Goal: Task Accomplishment & Management: Manage account settings

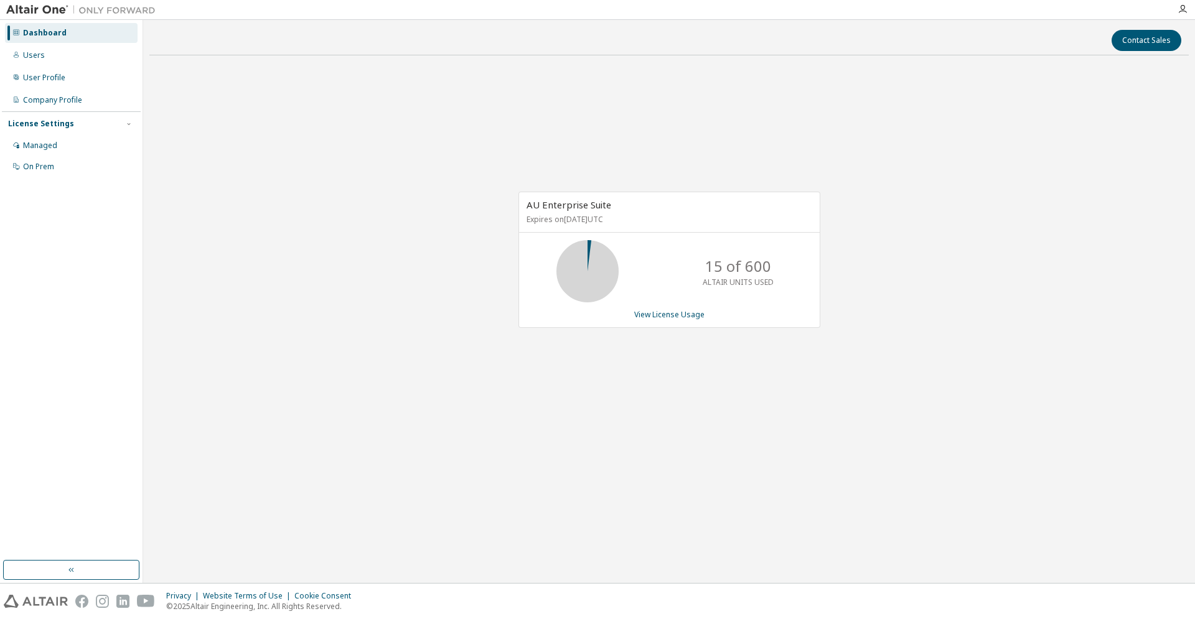
click at [552, 387] on div "AU Enterprise Suite Expires on [DATE] UTC 15 of 600 ALTAIR UNITS USED View Lice…" at bounding box center [669, 266] width 1040 height 403
click at [664, 312] on link "View License Usage" at bounding box center [669, 314] width 70 height 11
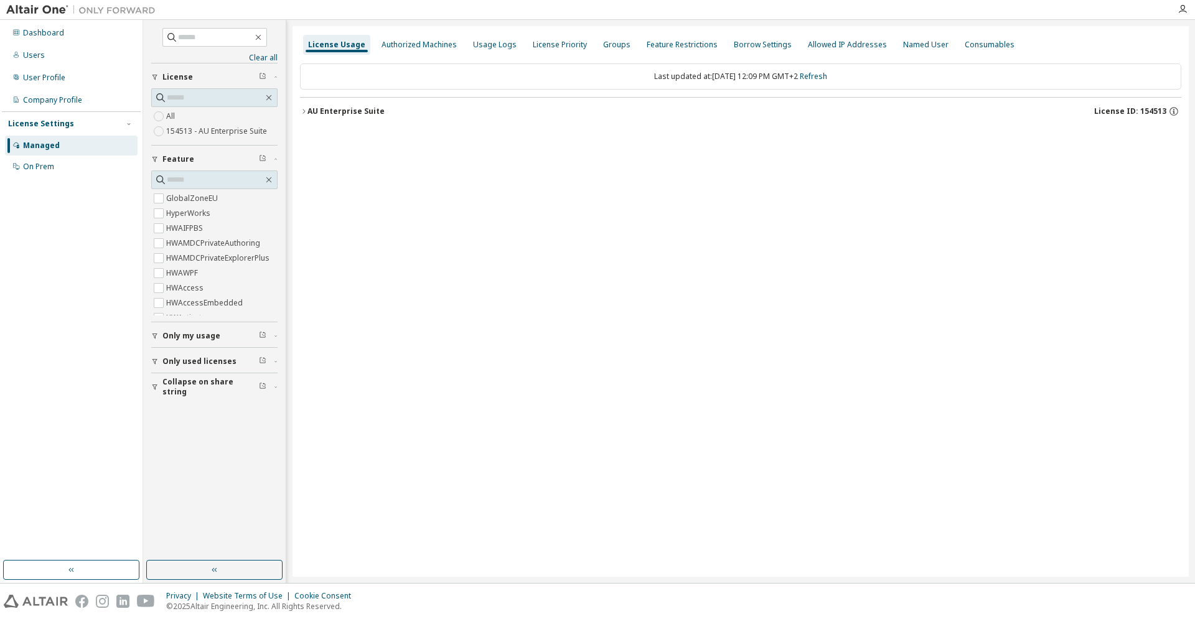
click at [302, 114] on icon "button" at bounding box center [303, 111] width 7 height 7
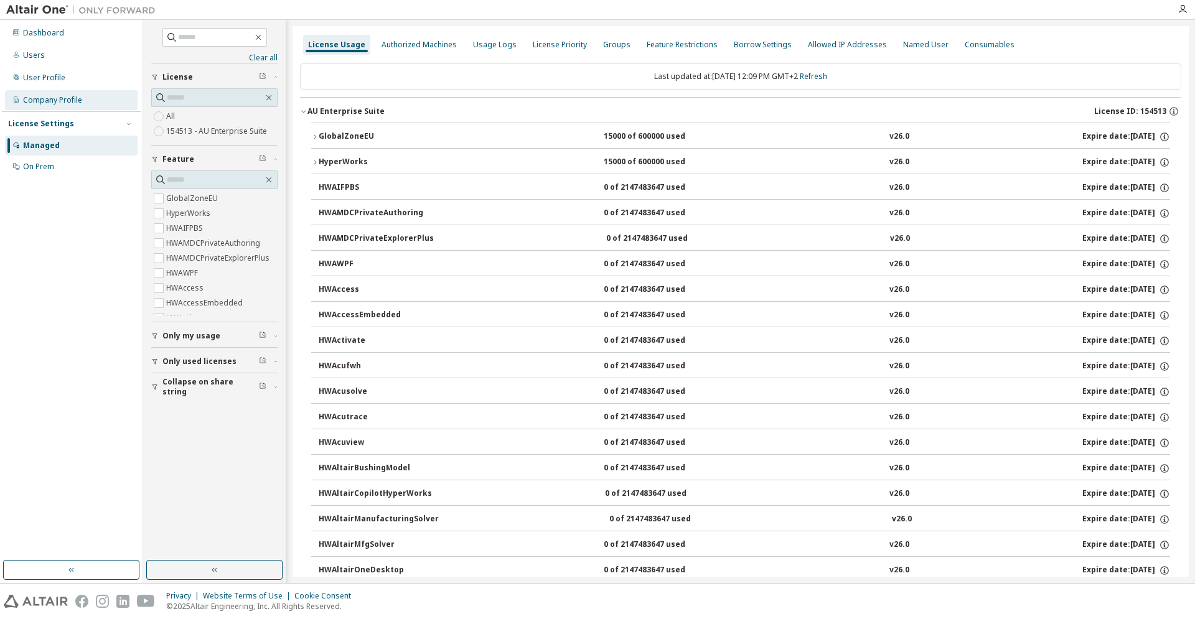
click at [59, 96] on div "Company Profile" at bounding box center [52, 100] width 59 height 10
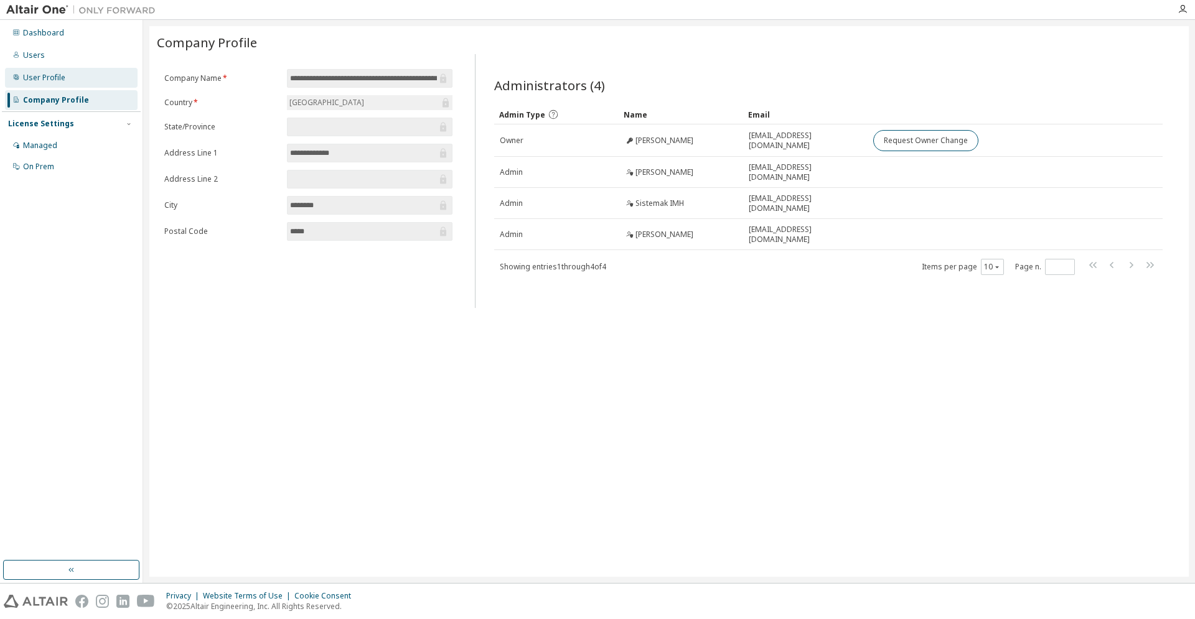
click at [50, 72] on div "User Profile" at bounding box center [71, 78] width 133 height 20
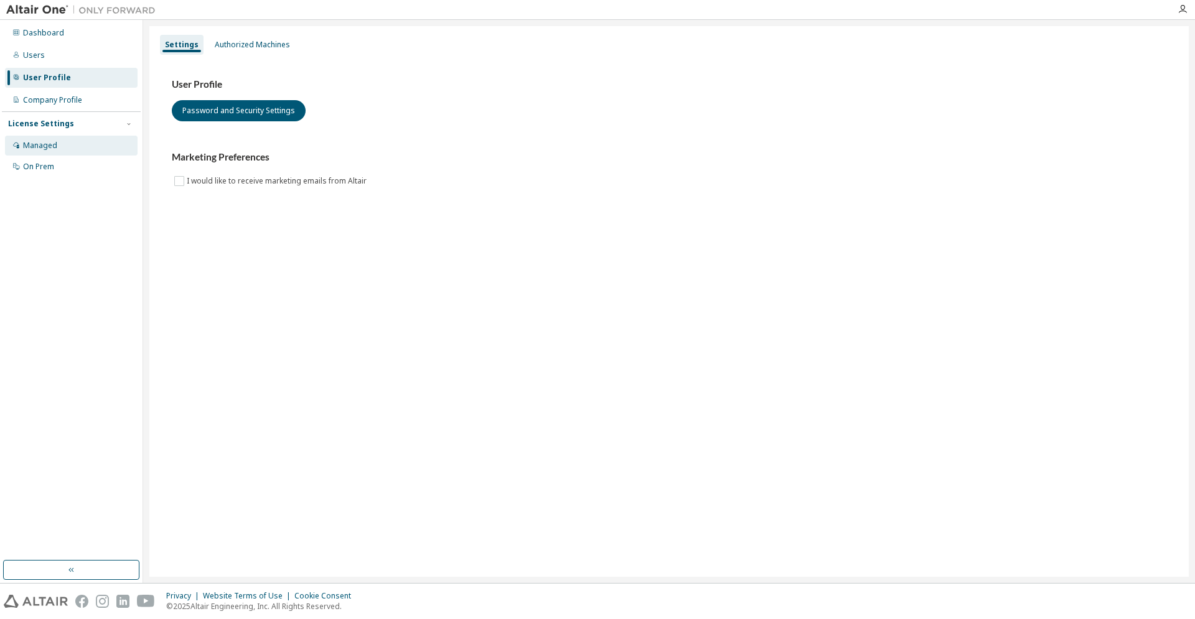
click at [43, 146] on div "Managed" at bounding box center [40, 146] width 34 height 10
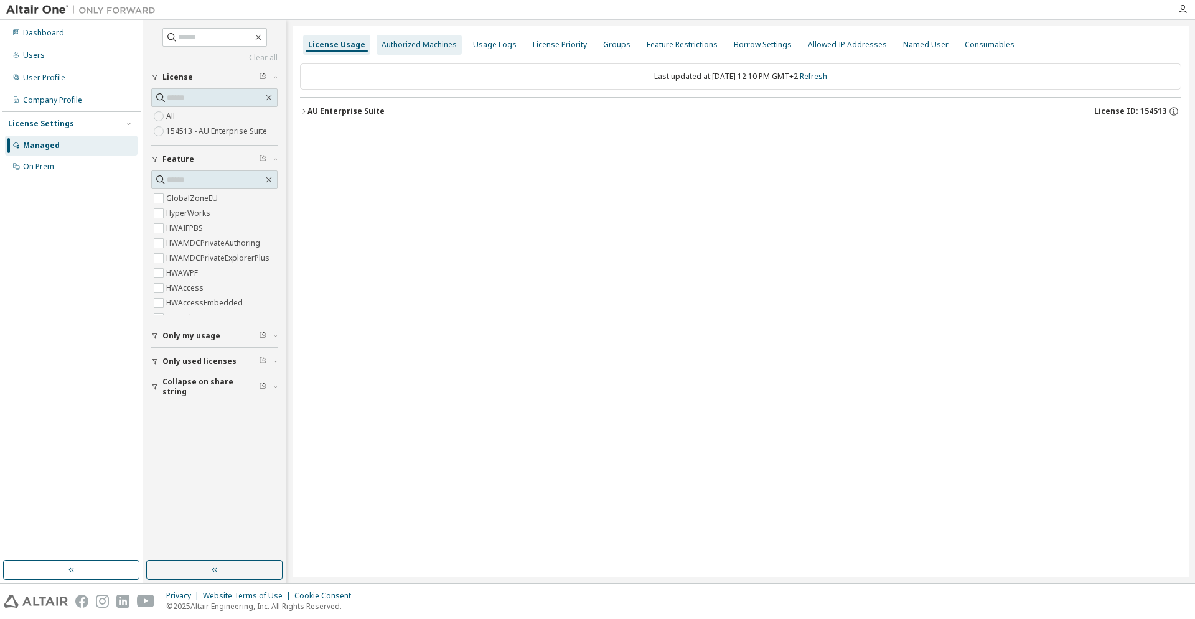
click at [432, 48] on div "Authorized Machines" at bounding box center [419, 45] width 75 height 10
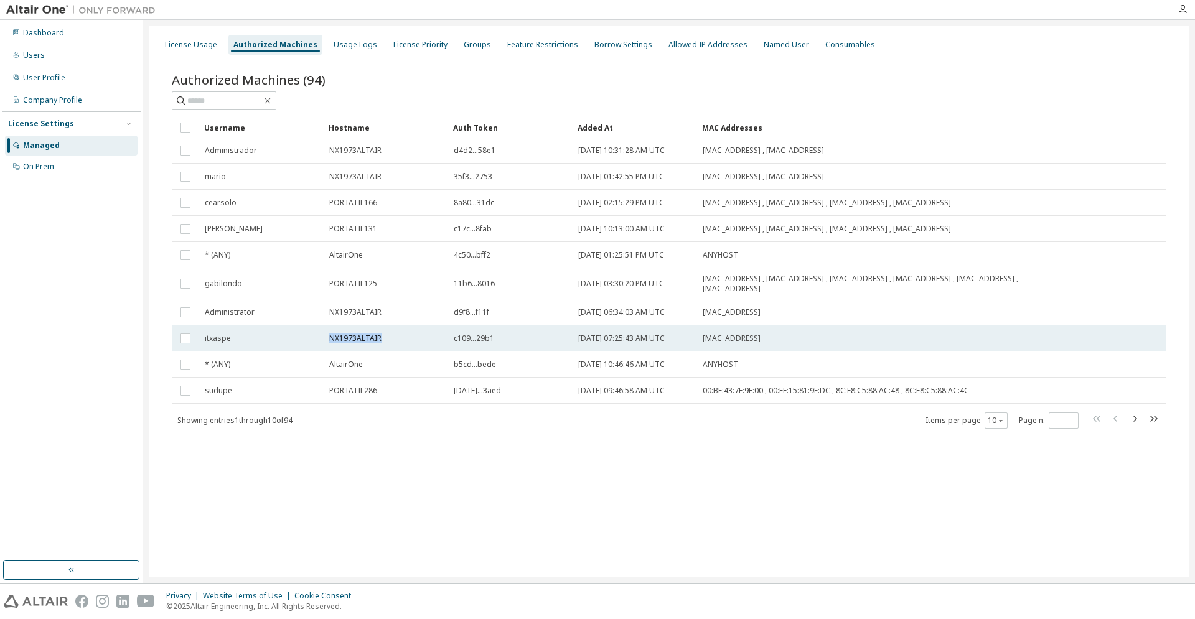
drag, startPoint x: 387, startPoint y: 343, endPoint x: 278, endPoint y: 342, distance: 109.0
click at [278, 342] on tr "itxaspe NX1973ALTAIR c109...29b1 [DATE] 07:25:43 AM UTC [MAC_ADDRESS]" at bounding box center [669, 339] width 995 height 26
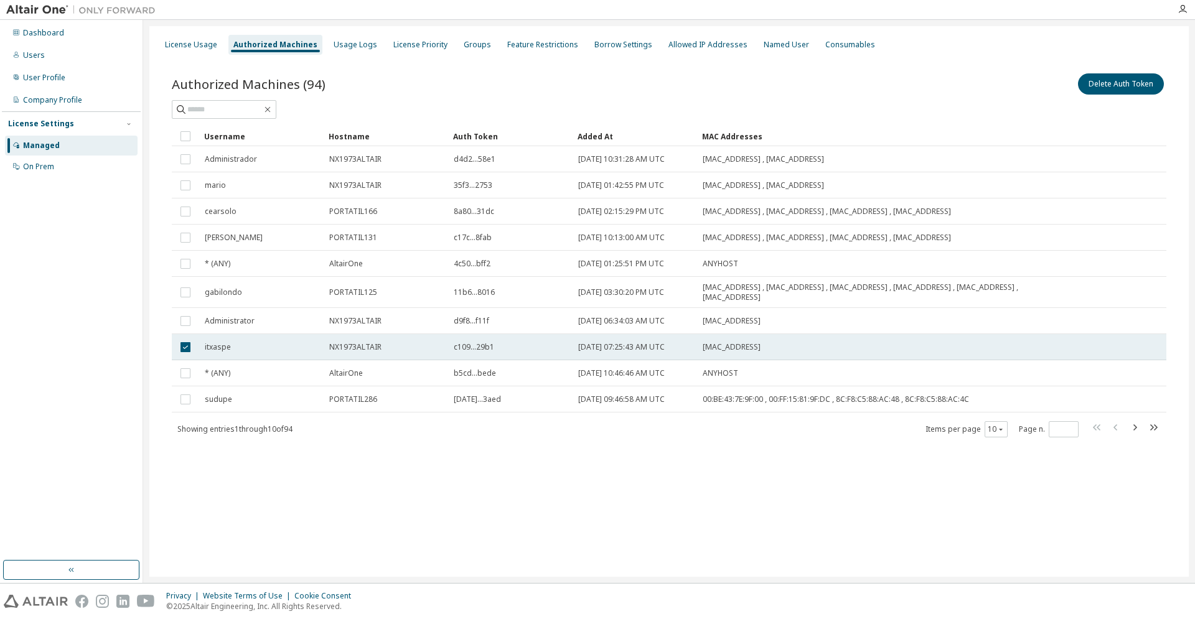
click at [359, 337] on td "NX1973ALTAIR" at bounding box center [386, 347] width 125 height 26
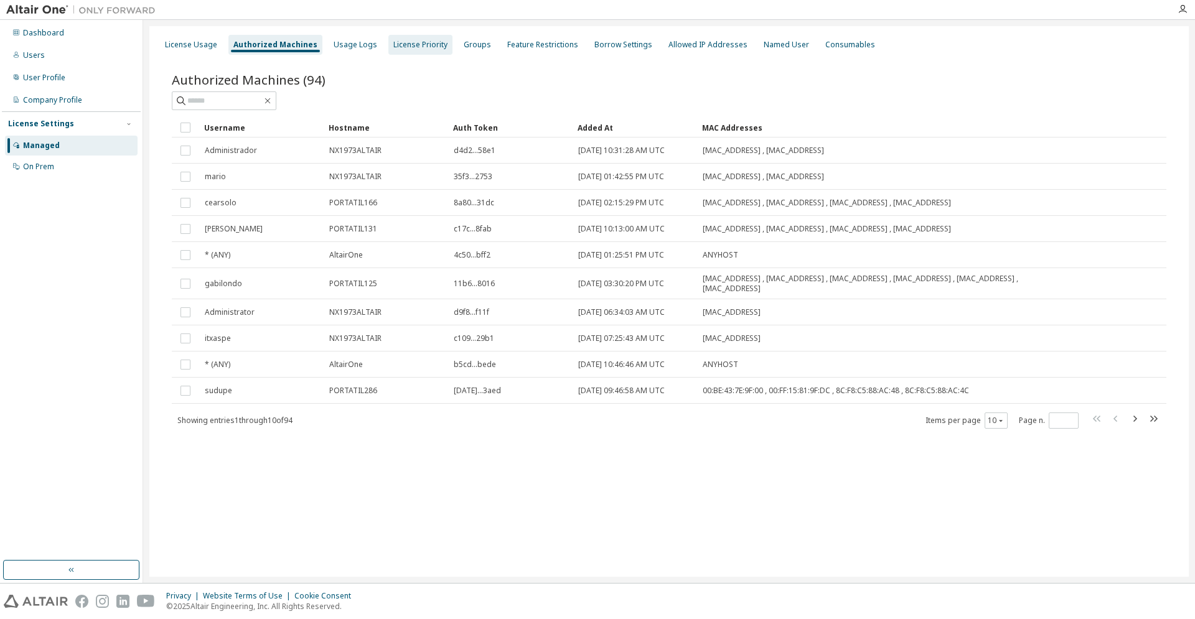
click at [417, 49] on div "License Priority" at bounding box center [420, 45] width 54 height 10
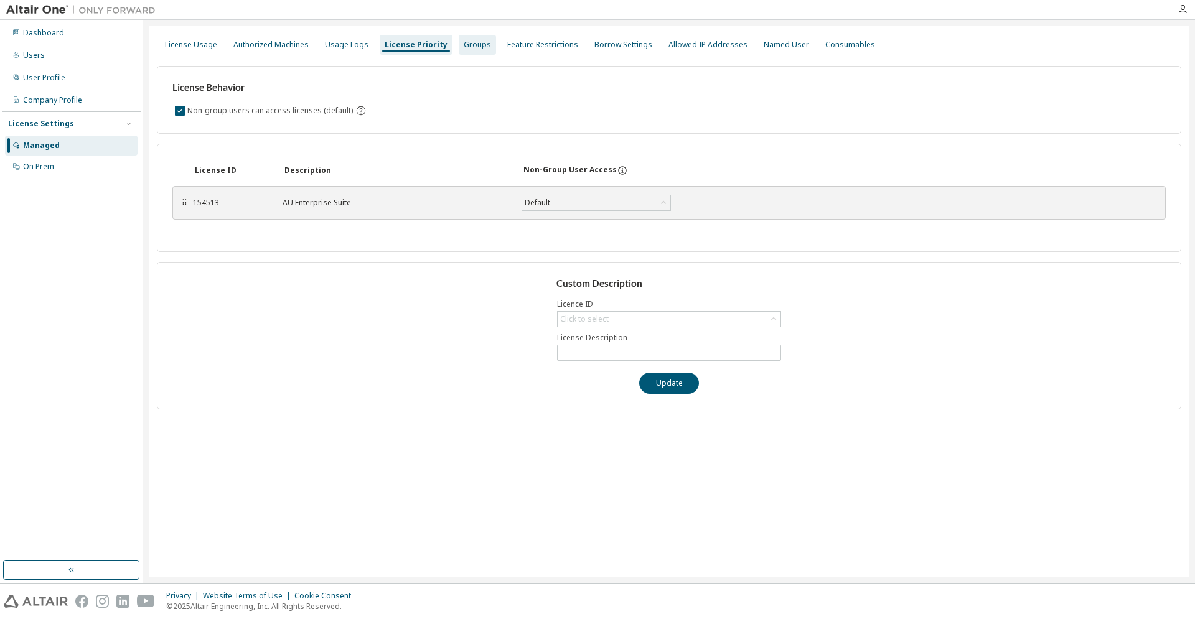
click at [461, 51] on div "Groups" at bounding box center [477, 45] width 37 height 20
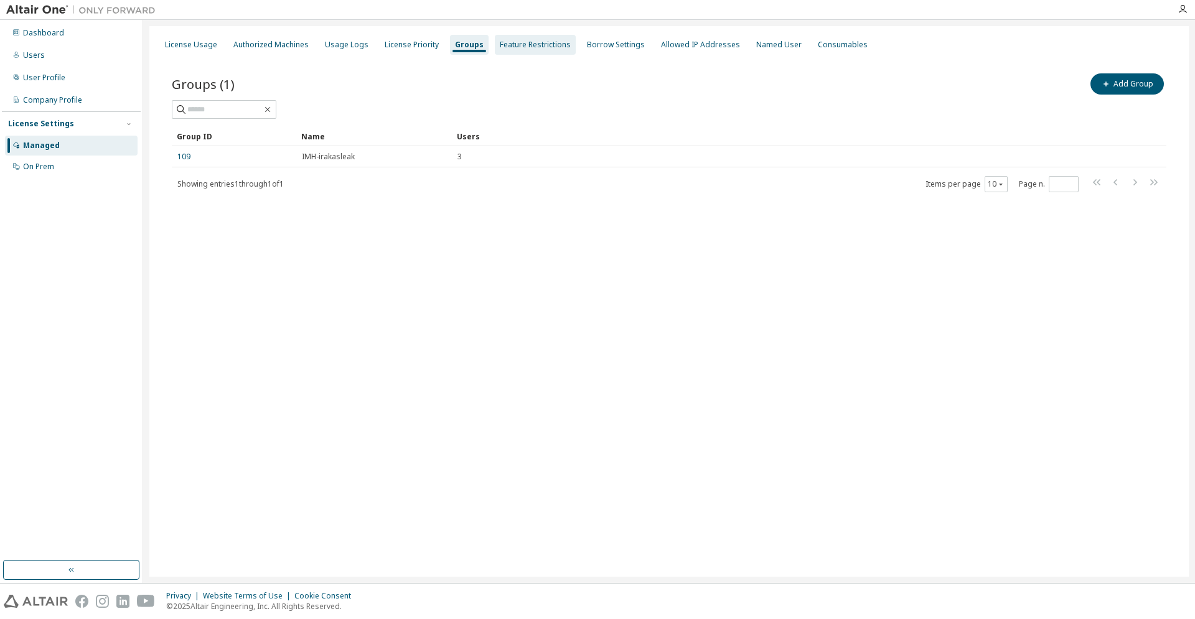
click at [525, 44] on div "Feature Restrictions" at bounding box center [535, 45] width 71 height 10
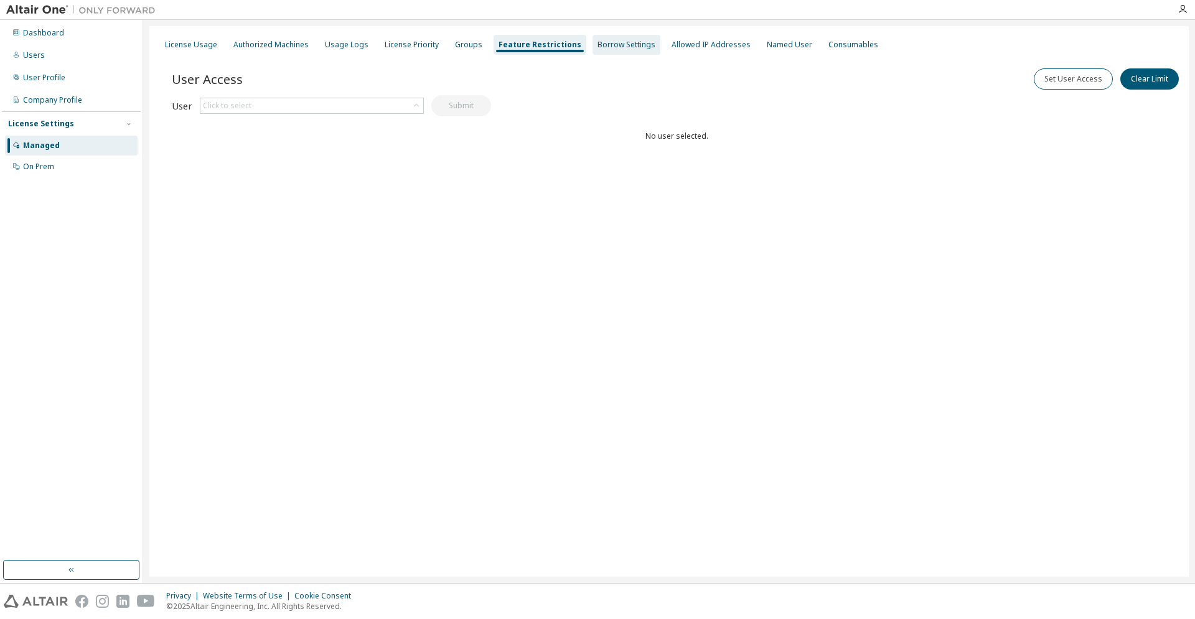
click at [616, 44] on div "Borrow Settings" at bounding box center [627, 45] width 58 height 10
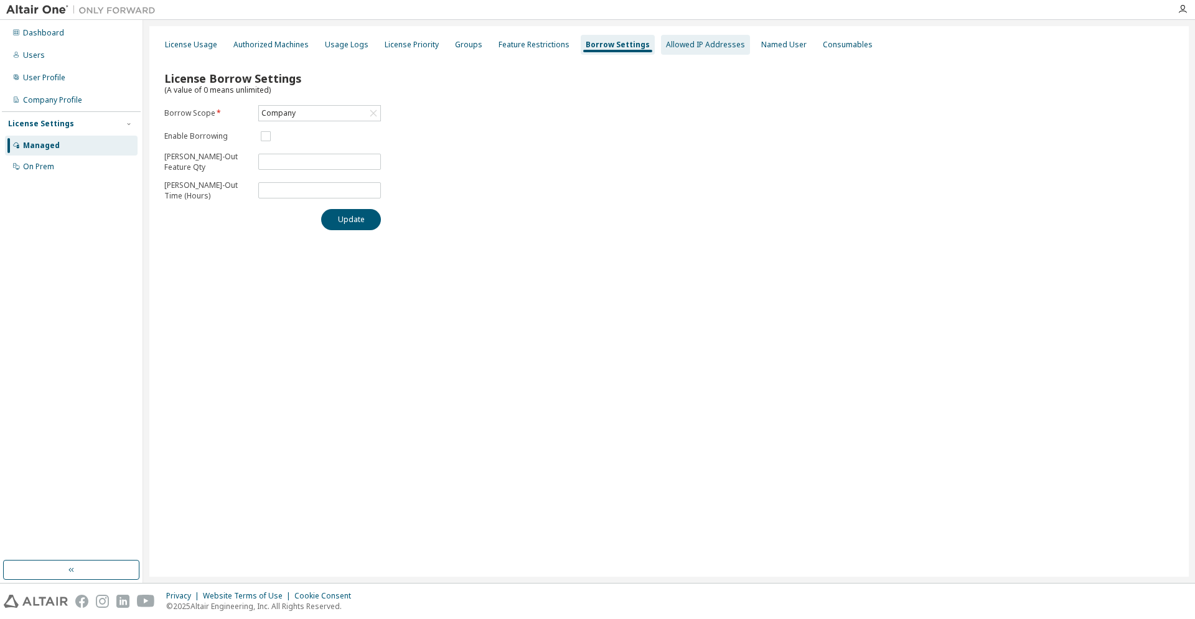
click at [689, 49] on div "Allowed IP Addresses" at bounding box center [705, 45] width 79 height 10
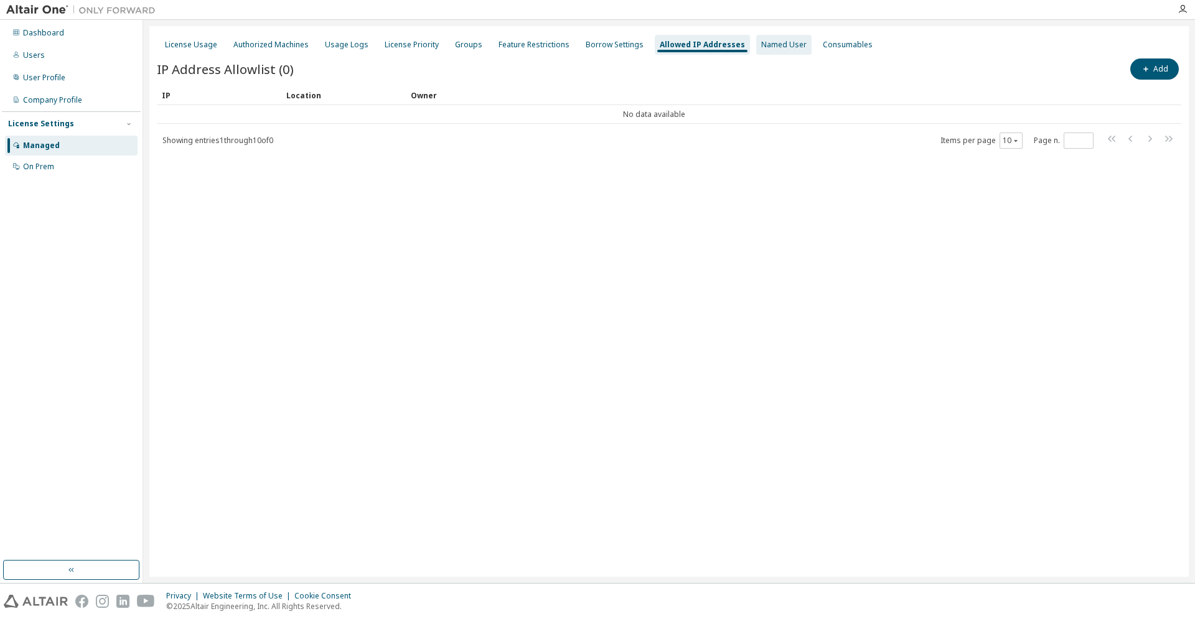
click at [761, 50] on div "Named User" at bounding box center [783, 45] width 45 height 10
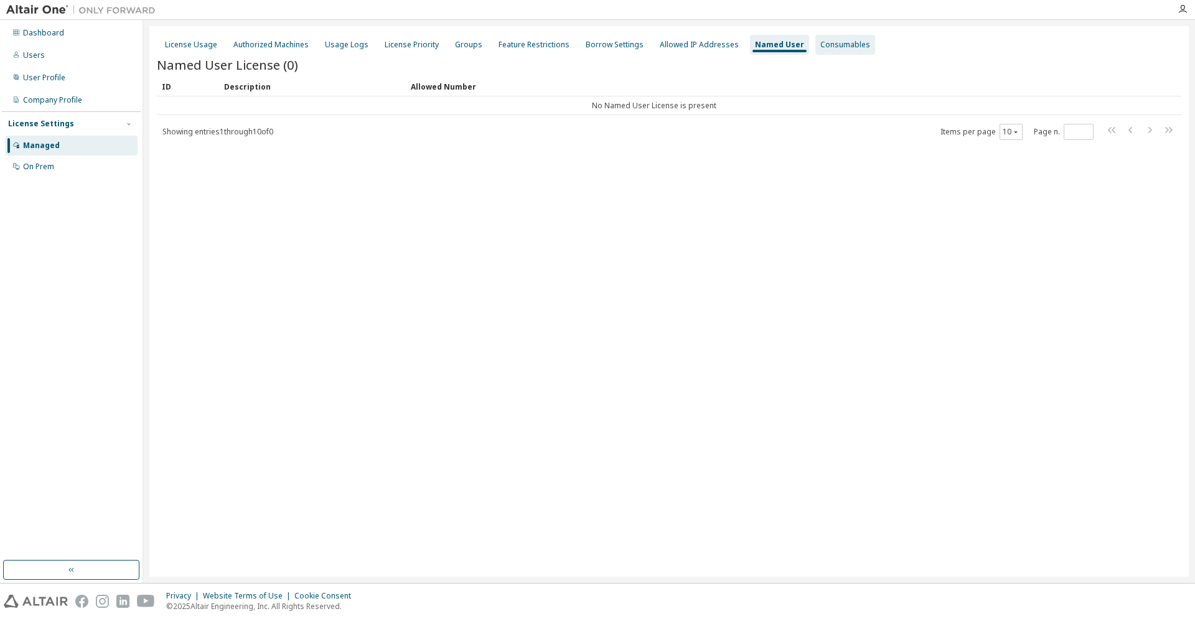
click at [821, 46] on div "Consumables" at bounding box center [846, 45] width 50 height 10
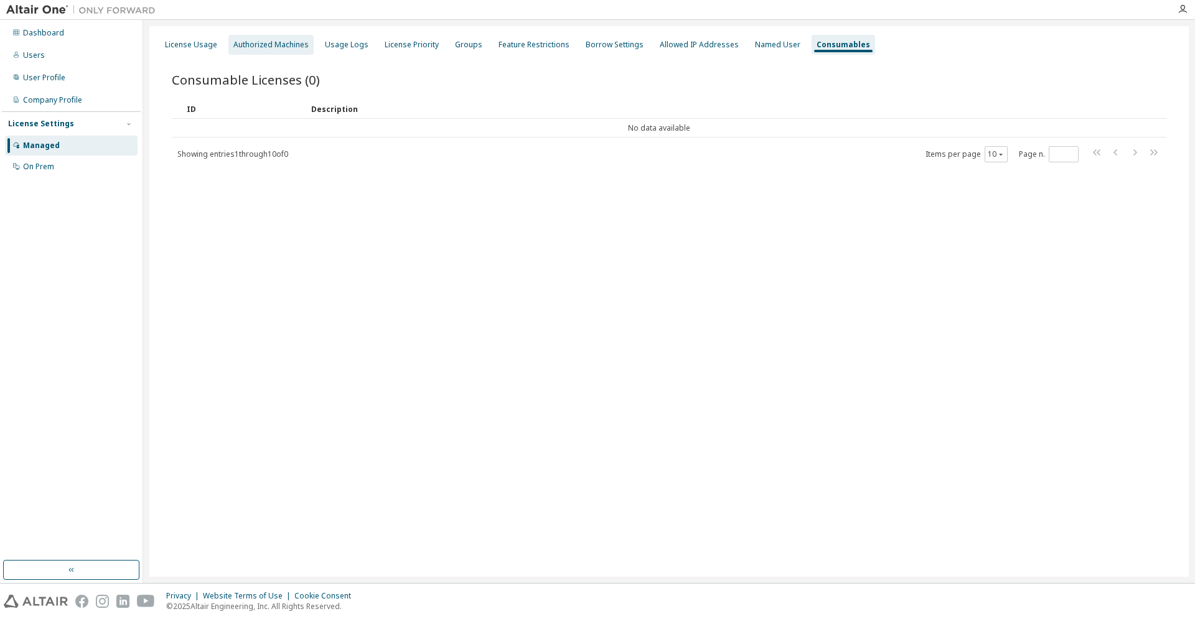
click at [258, 50] on div "Authorized Machines" at bounding box center [270, 45] width 75 height 10
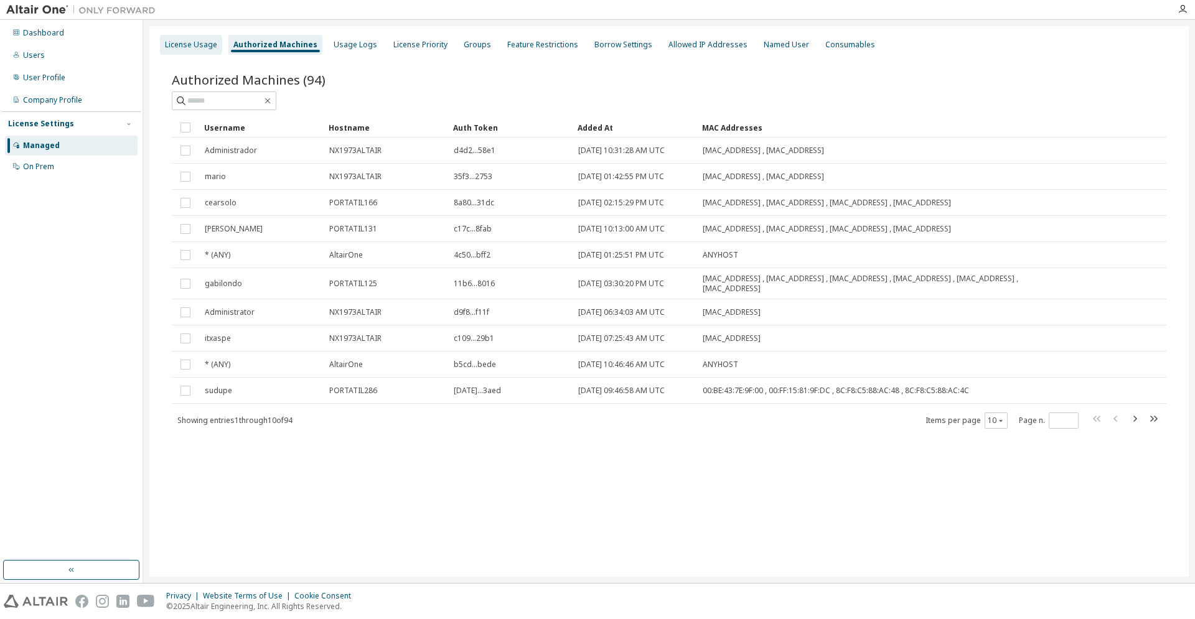
click at [186, 41] on div "License Usage" at bounding box center [191, 45] width 52 height 10
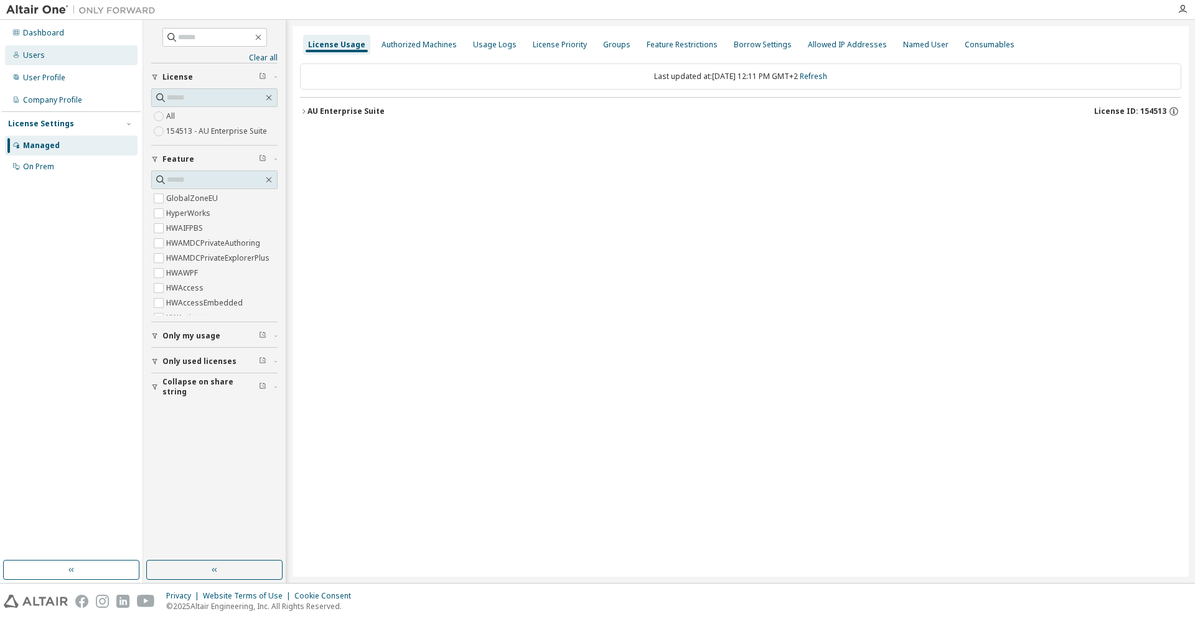
click at [38, 60] on div "Users" at bounding box center [34, 55] width 22 height 10
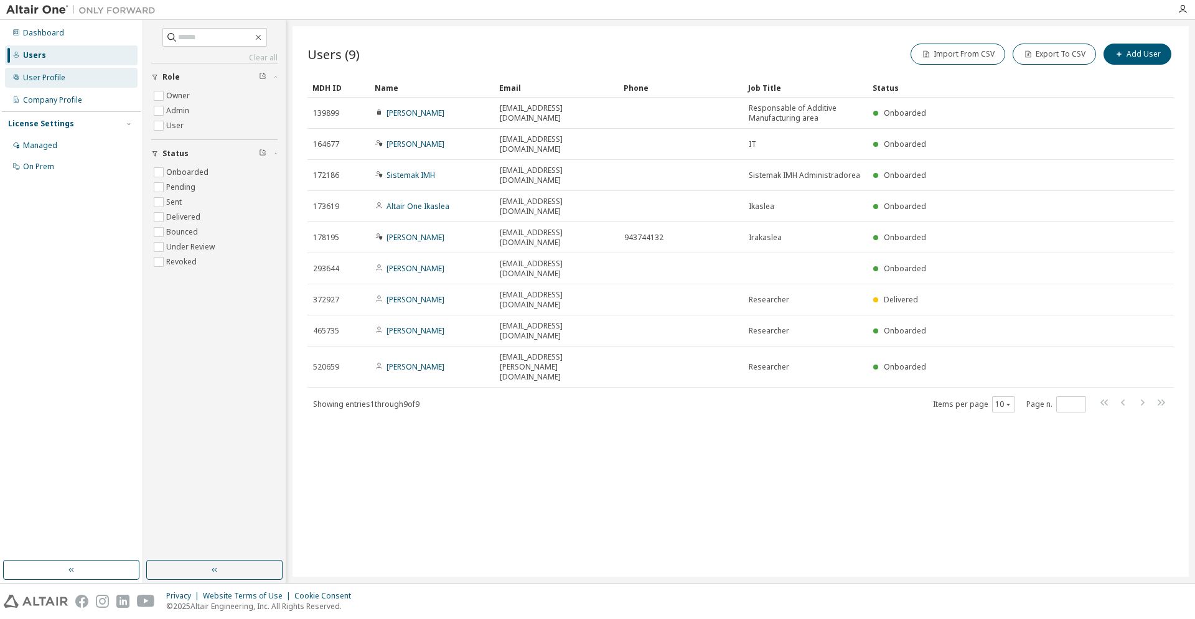
click at [46, 79] on div "User Profile" at bounding box center [44, 78] width 42 height 10
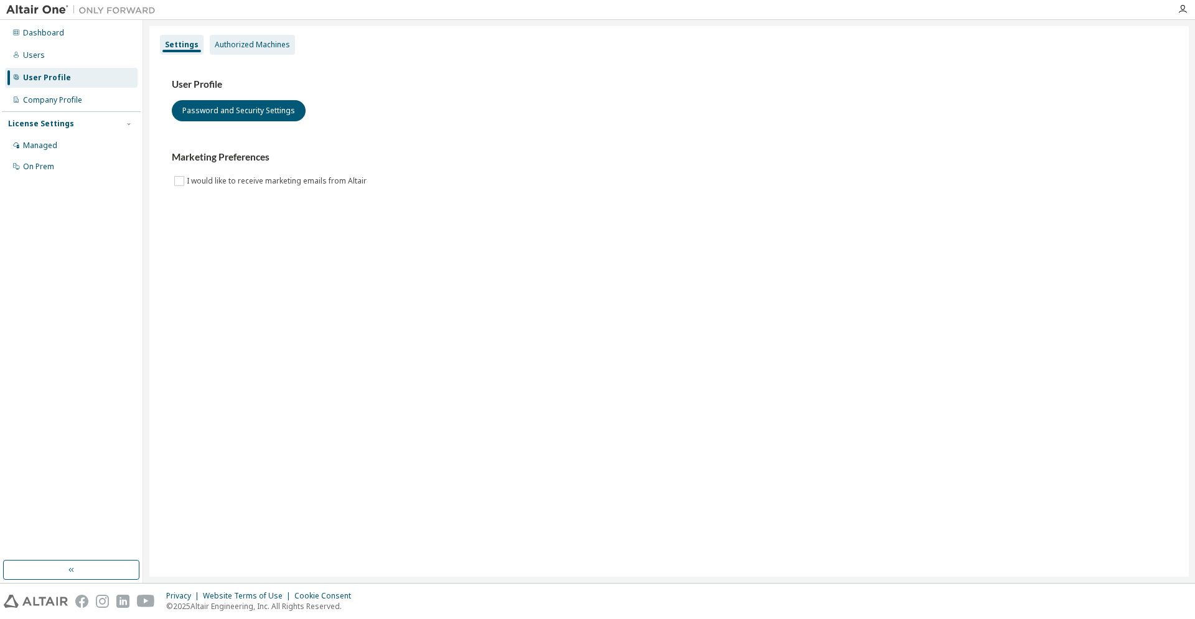
click at [253, 46] on div "Authorized Machines" at bounding box center [252, 45] width 75 height 10
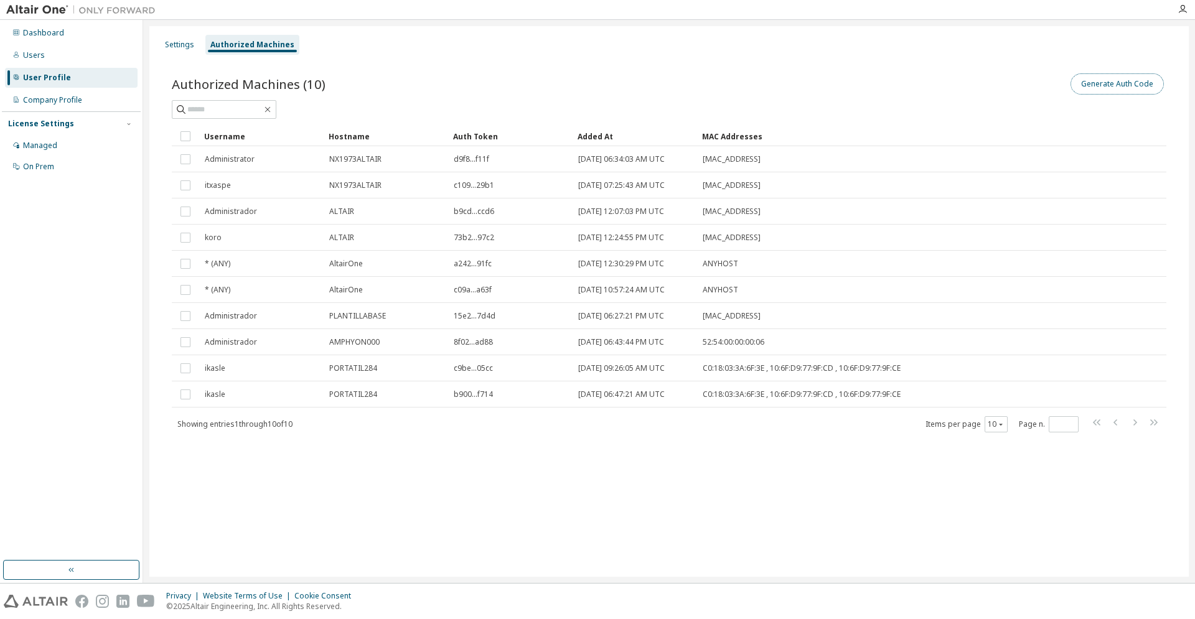
click at [1086, 87] on button "Generate Auth Code" at bounding box center [1117, 83] width 93 height 21
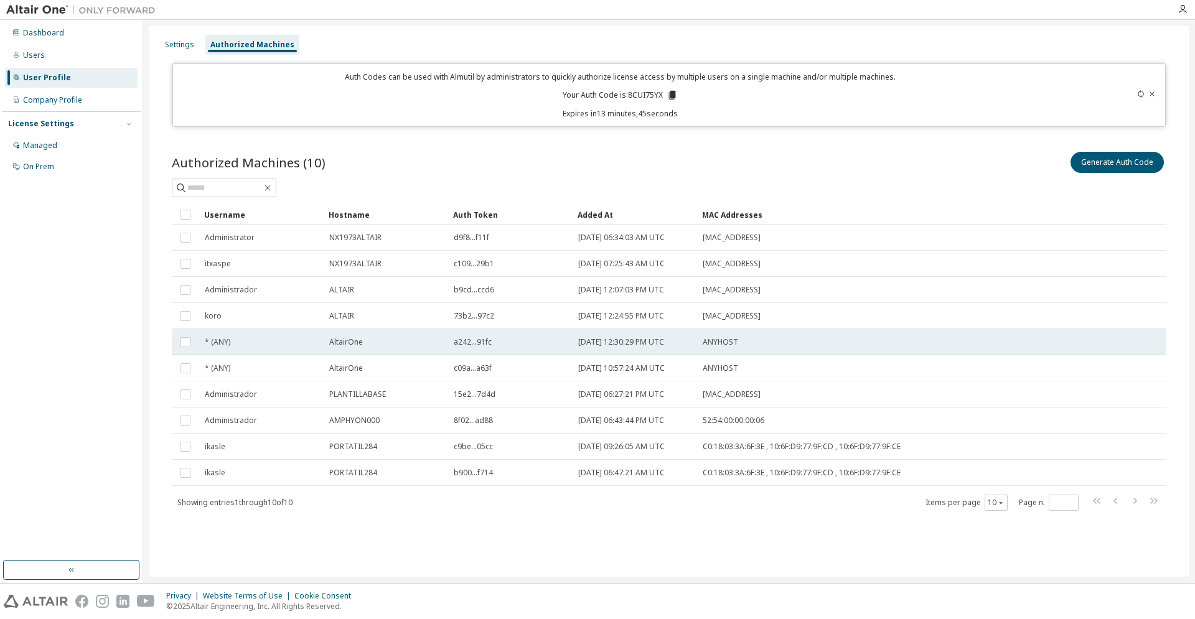
click at [222, 346] on span "* (ANY)" at bounding box center [218, 342] width 26 height 10
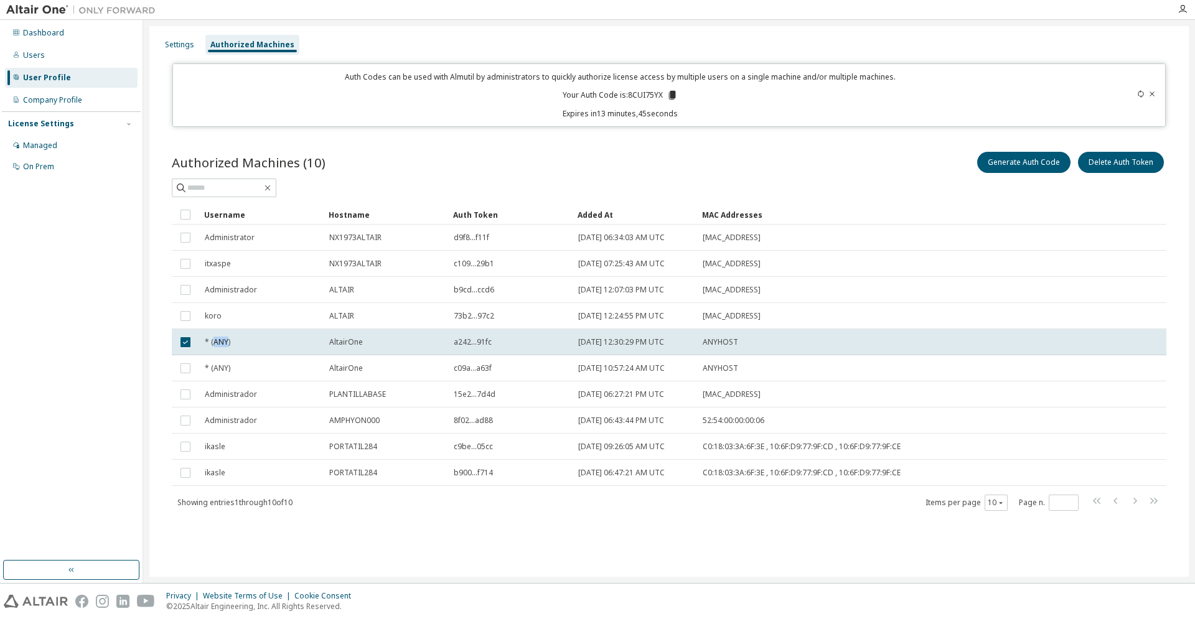
click at [222, 346] on span "* (ANY)" at bounding box center [218, 342] width 26 height 10
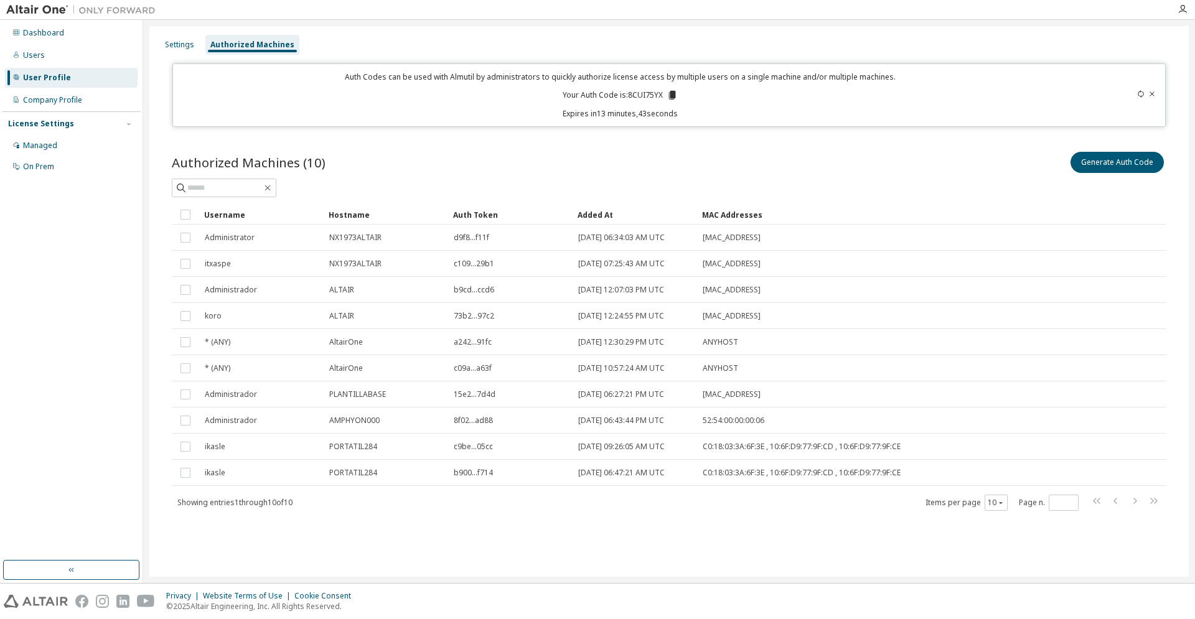
click at [697, 346] on td "[DATE] 12:30:29 PM UTC" at bounding box center [635, 342] width 125 height 26
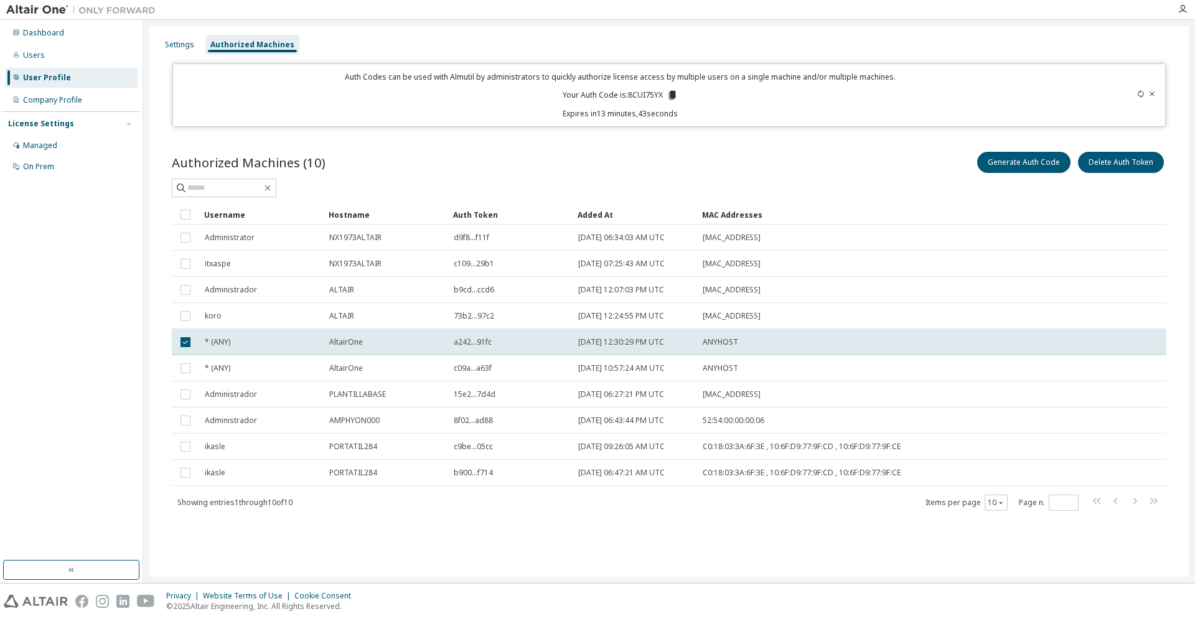
click at [697, 346] on td "[DATE] 12:30:29 PM UTC" at bounding box center [635, 342] width 125 height 26
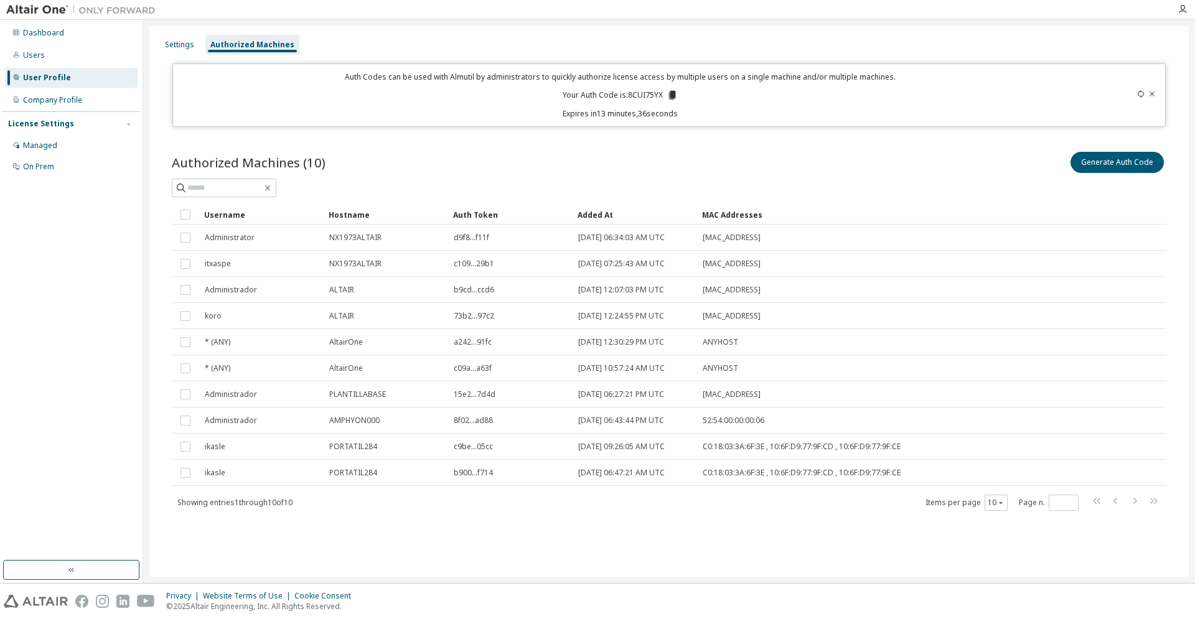
click at [642, 98] on p "Your Auth Code is: 8CUI75YX" at bounding box center [620, 95] width 115 height 11
click at [643, 98] on p "Your Auth Code is: 8CUI75YX" at bounding box center [620, 95] width 115 height 11
copy p "8CUI75YX"
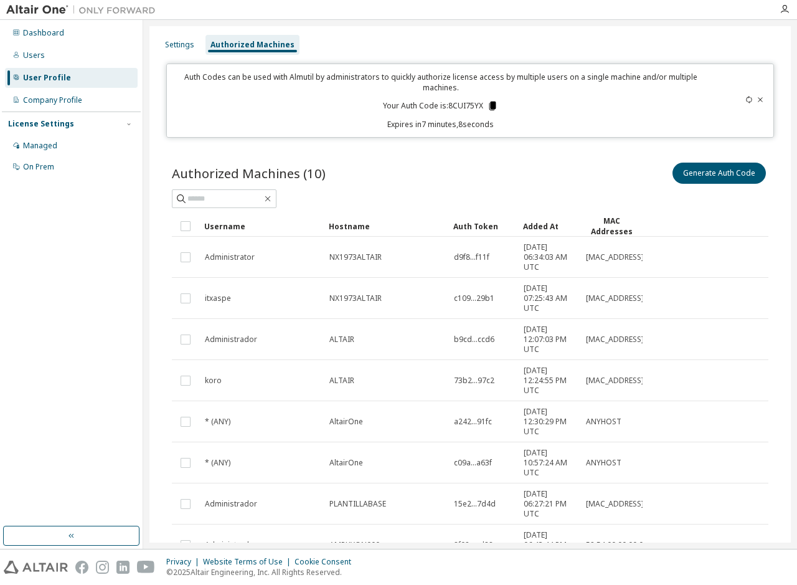
click at [491, 107] on icon at bounding box center [492, 105] width 7 height 9
click at [509, 115] on div "Auth Codes can be used with Almutil by administrators to quickly authorize lice…" at bounding box center [440, 101] width 532 height 58
click at [495, 101] on icon at bounding box center [492, 105] width 11 height 11
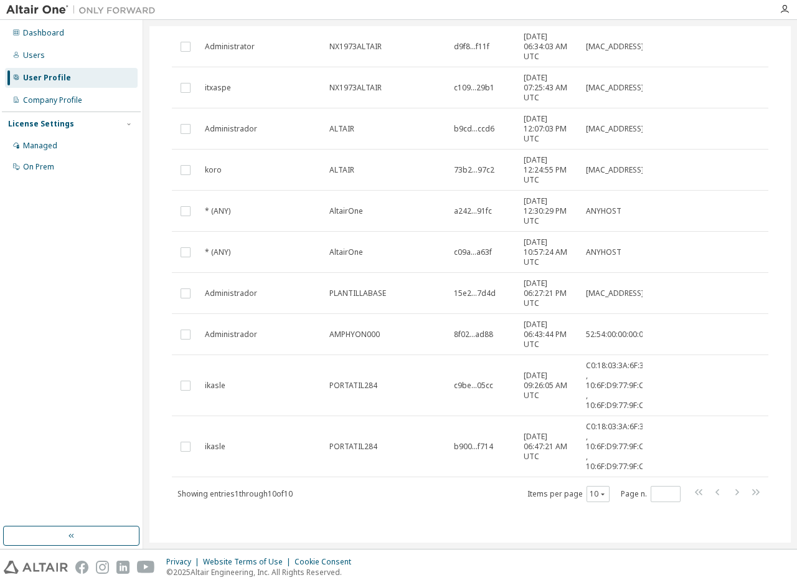
scroll to position [147, 0]
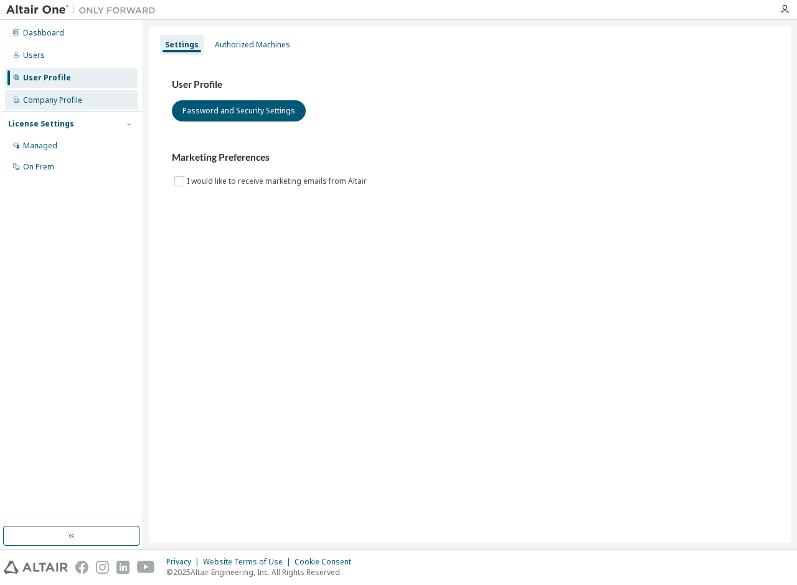
click at [57, 101] on div "Company Profile" at bounding box center [52, 100] width 59 height 10
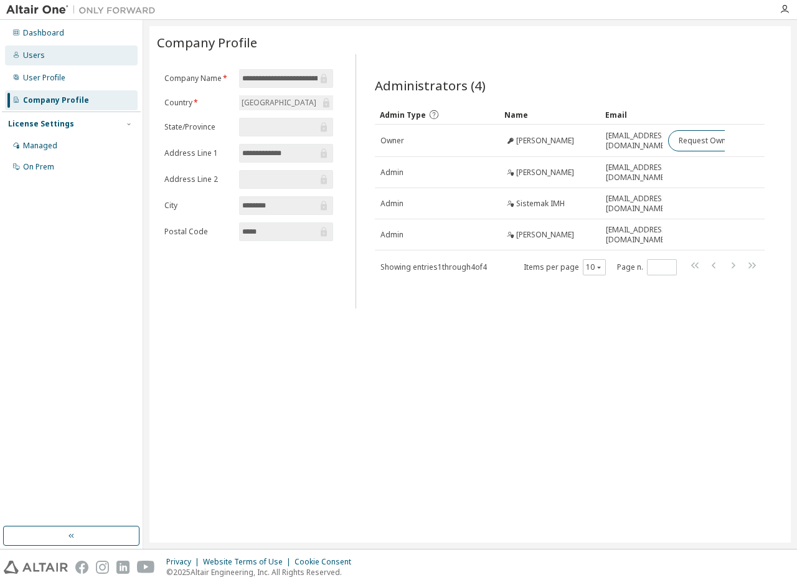
click at [45, 59] on div "Users" at bounding box center [71, 55] width 133 height 20
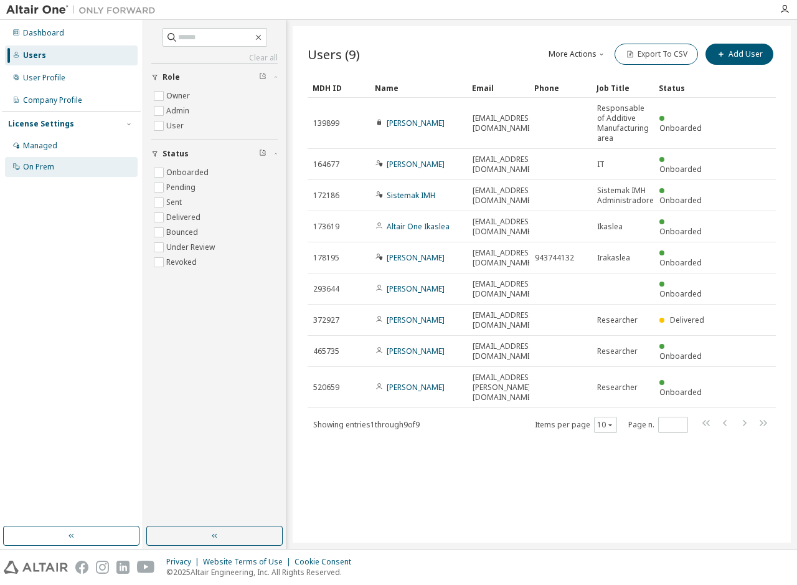
click at [45, 166] on div "On Prem" at bounding box center [38, 167] width 31 height 10
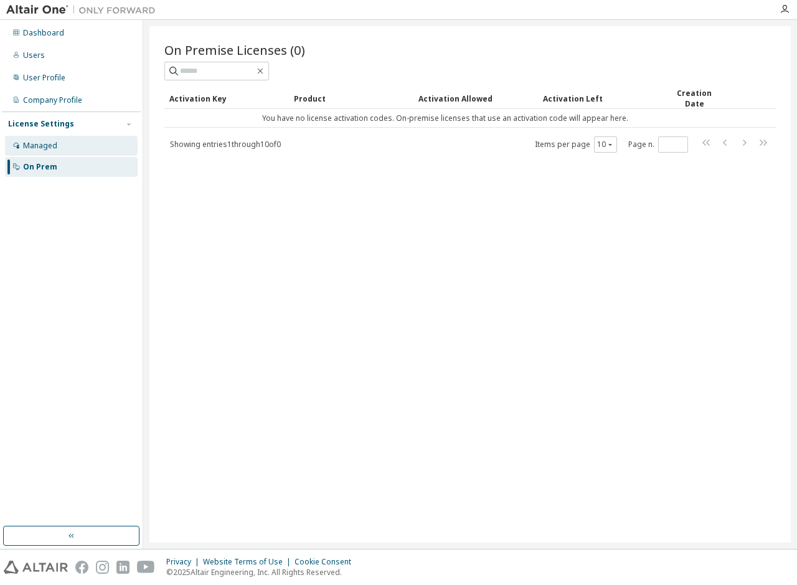
click at [40, 143] on div "Managed" at bounding box center [40, 146] width 34 height 10
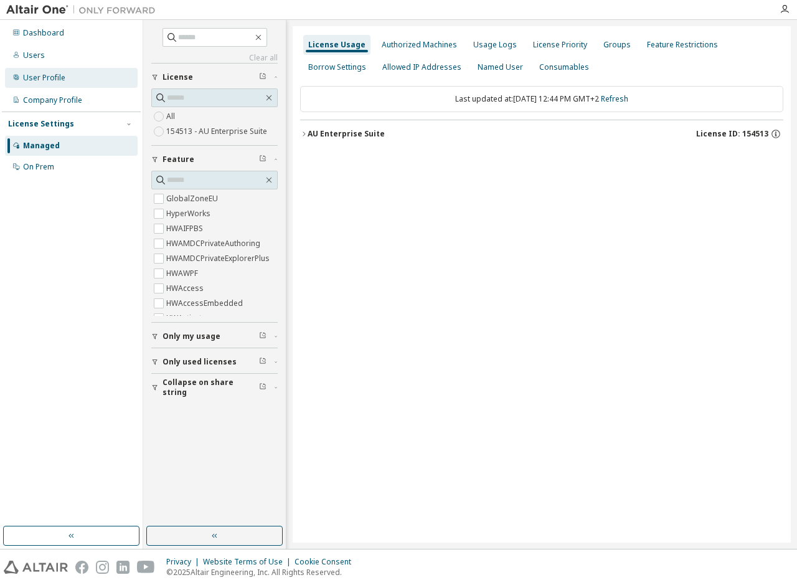
click at [22, 74] on div "User Profile" at bounding box center [71, 78] width 133 height 20
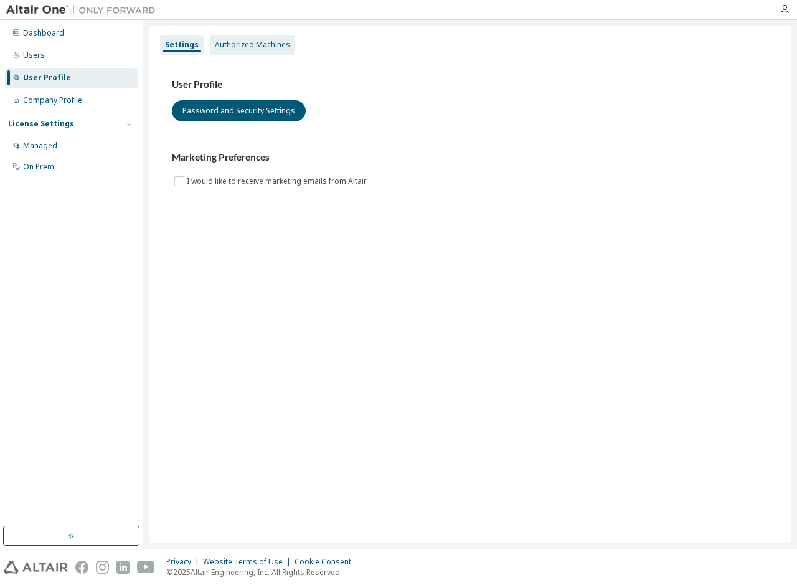
click at [243, 44] on div "Authorized Machines" at bounding box center [252, 45] width 75 height 10
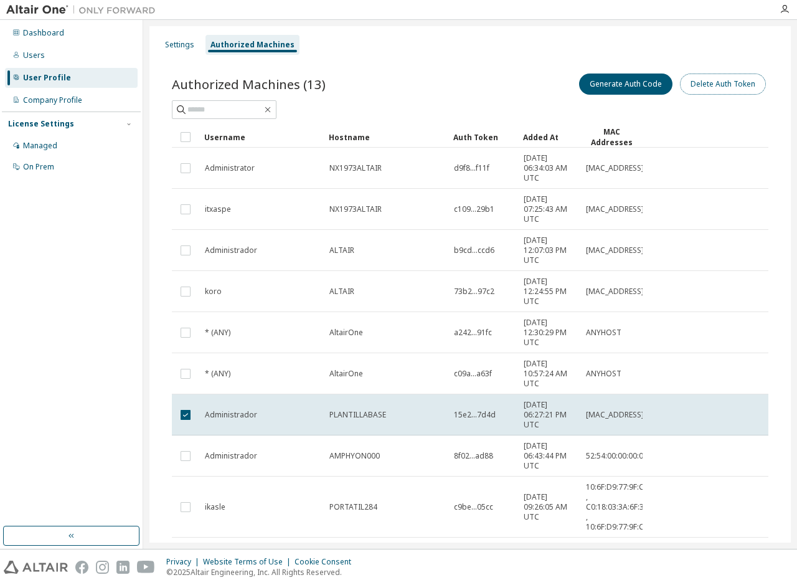
click at [736, 88] on button "Delete Auth Token" at bounding box center [723, 83] width 86 height 21
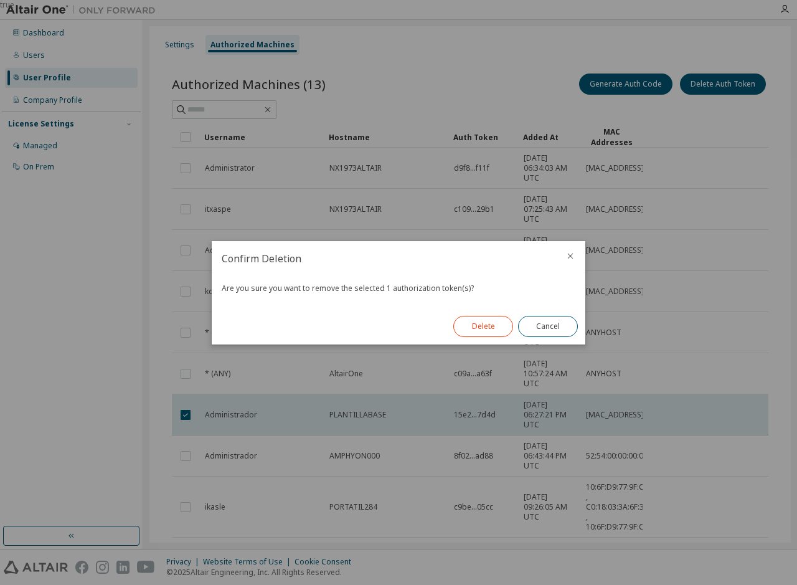
click at [497, 328] on button "Delete" at bounding box center [483, 326] width 60 height 21
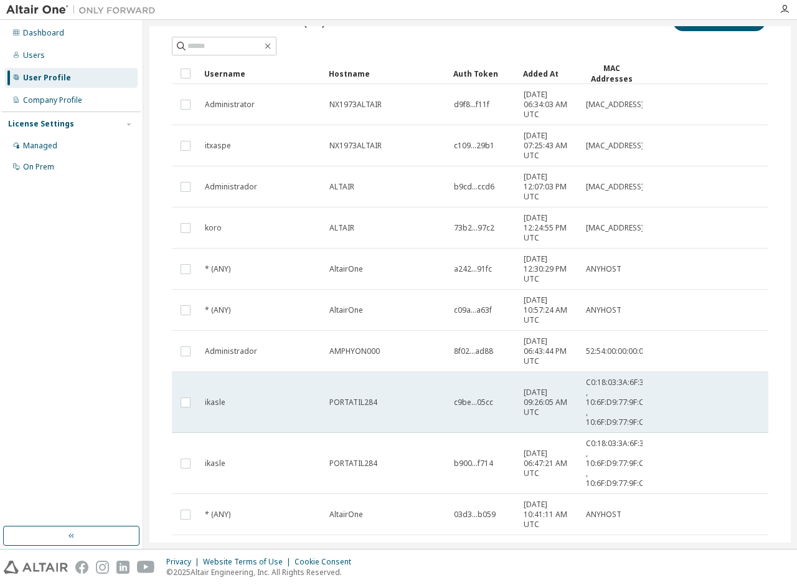
scroll to position [121, 0]
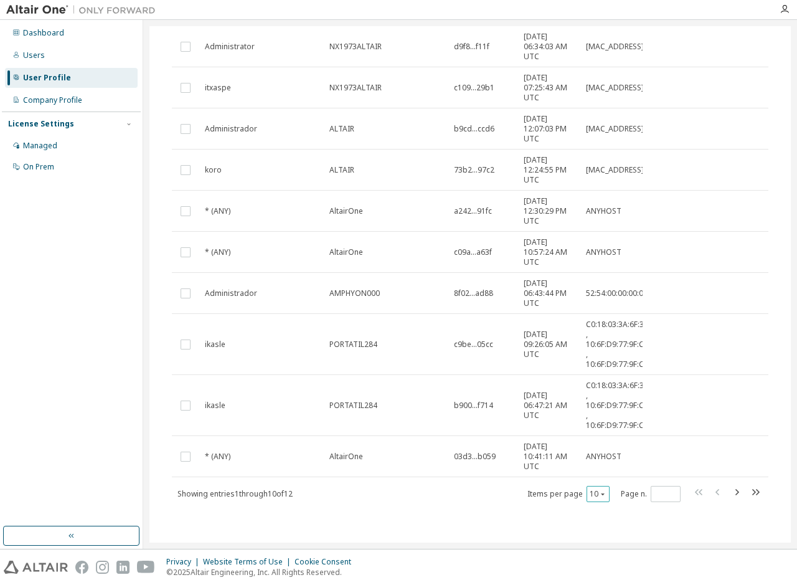
click at [601, 490] on icon "button" at bounding box center [602, 493] width 7 height 7
click at [594, 529] on div "20" at bounding box center [636, 524] width 100 height 15
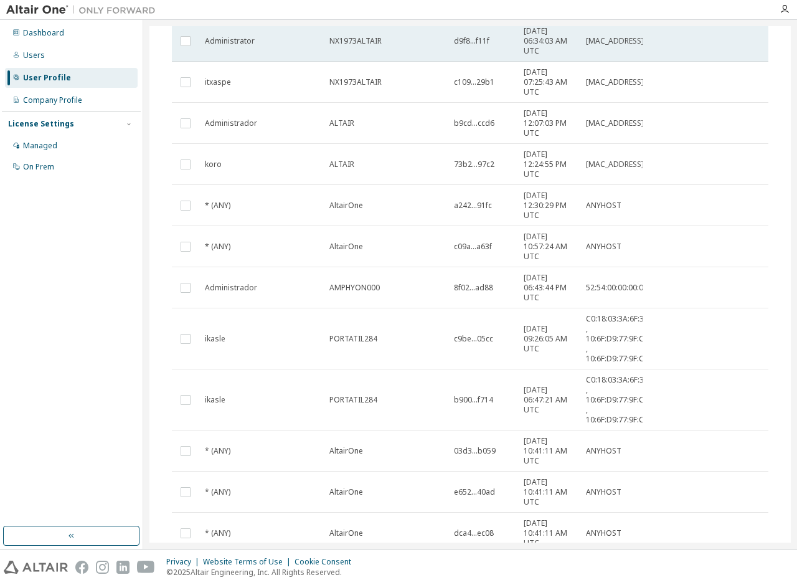
scroll to position [0, 0]
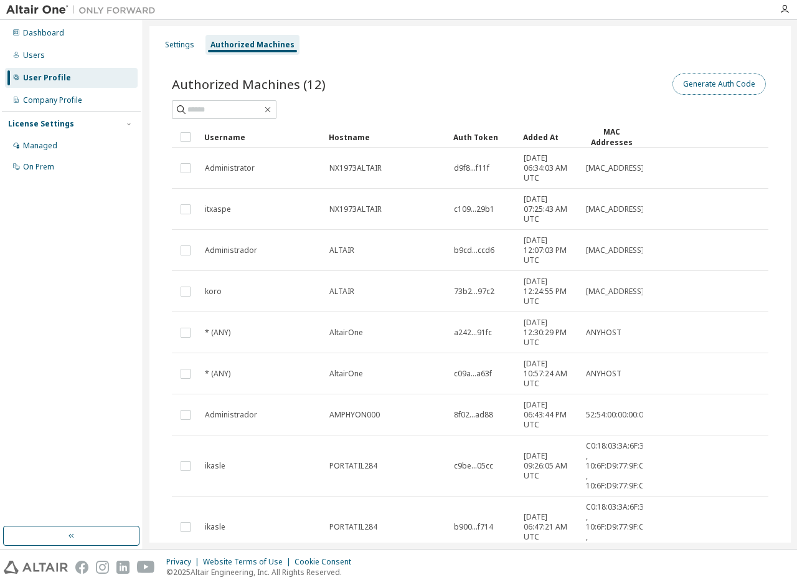
click at [743, 81] on button "Generate Auth Code" at bounding box center [718, 83] width 93 height 21
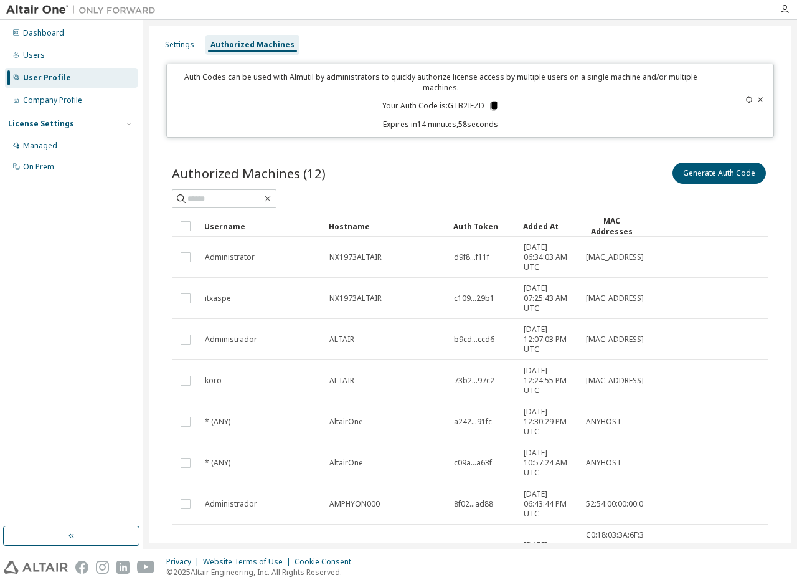
click at [497, 104] on icon at bounding box center [493, 105] width 11 height 11
click at [149, 324] on div "Settings Authorized Machines Auth Codes can be used with Almutil by administrat…" at bounding box center [469, 430] width 641 height 809
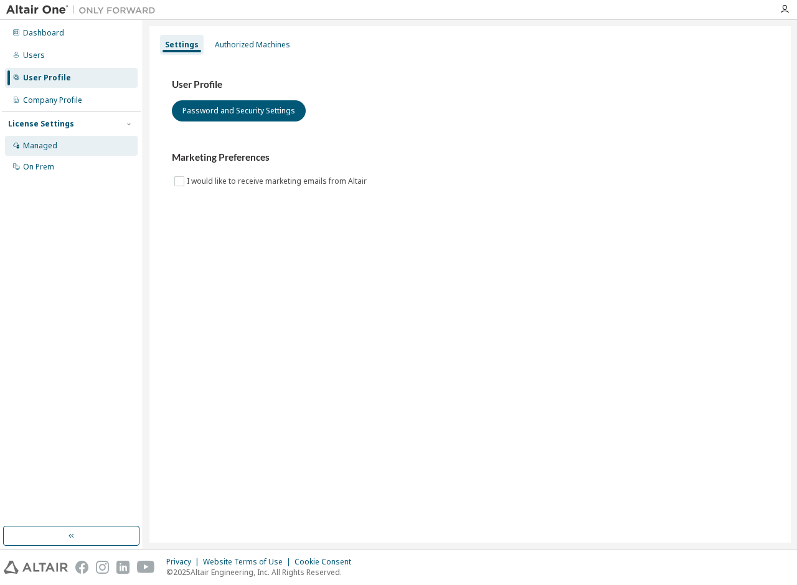
click at [38, 150] on div "Managed" at bounding box center [40, 146] width 34 height 10
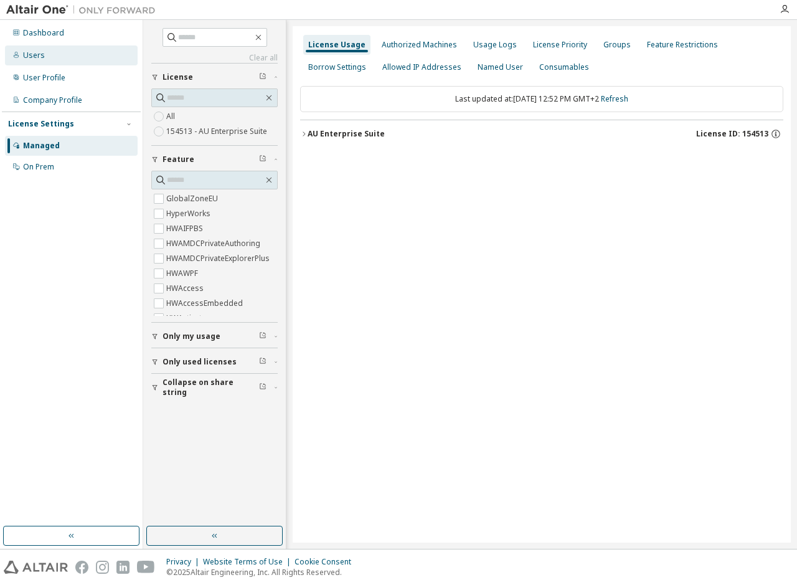
click at [56, 64] on div "Users" at bounding box center [71, 55] width 133 height 20
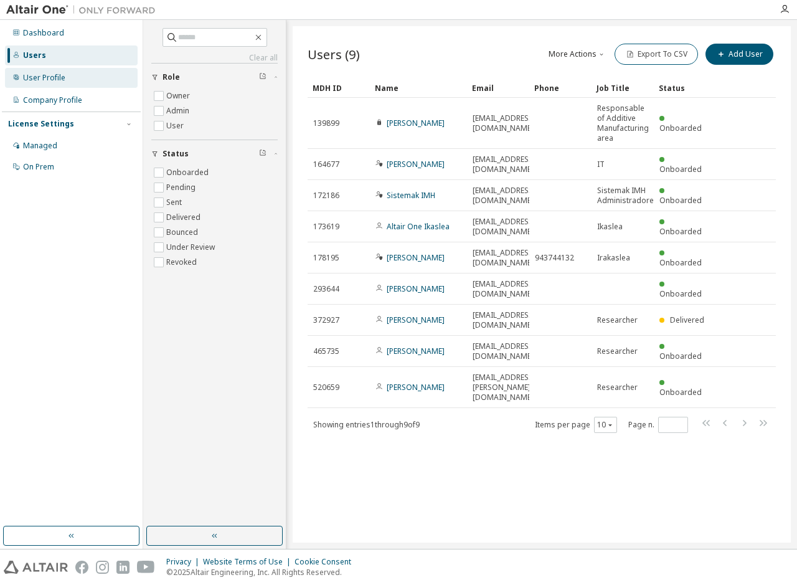
click at [49, 82] on div "User Profile" at bounding box center [44, 78] width 42 height 10
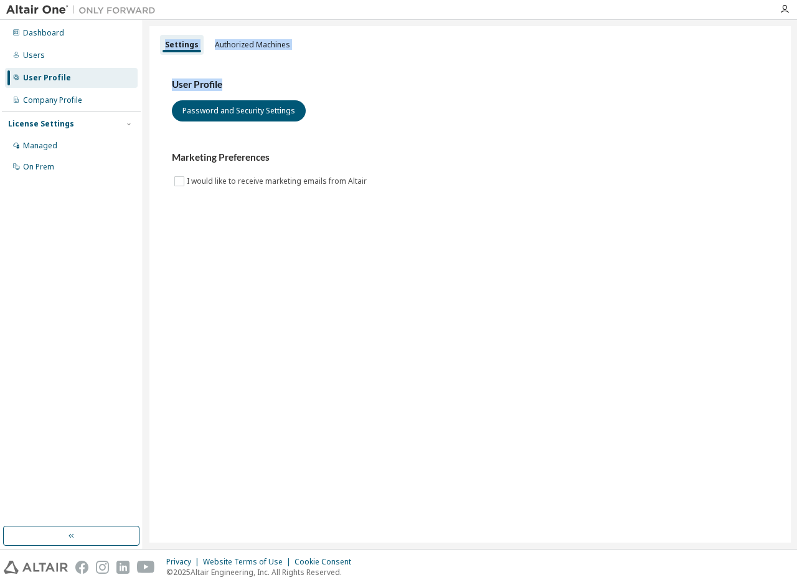
drag, startPoint x: 49, startPoint y: 98, endPoint x: 235, endPoint y: 61, distance: 189.9
click at [141, 83] on div "Dashboard Users User Profile Company Profile License Settings Managed On Prem" at bounding box center [71, 100] width 139 height 156
click at [237, 42] on div "Authorized Machines" at bounding box center [252, 45] width 75 height 10
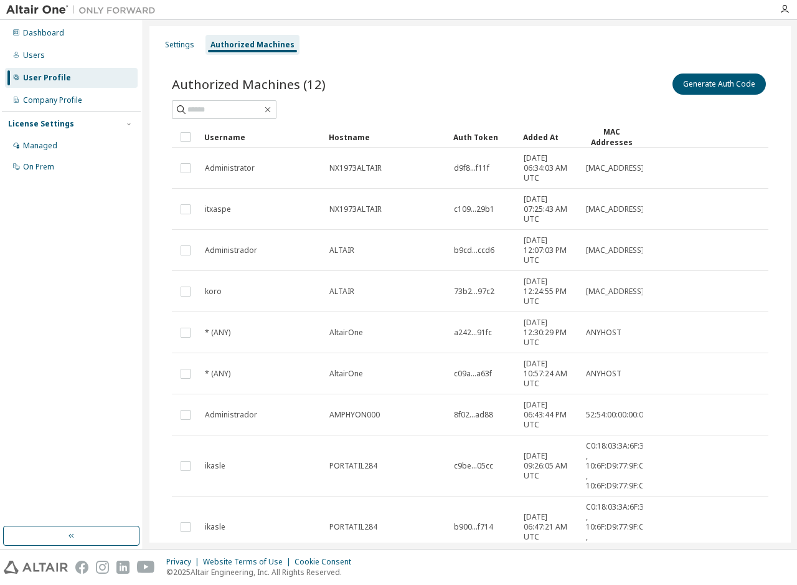
click at [362, 136] on div "Hostname" at bounding box center [386, 137] width 115 height 20
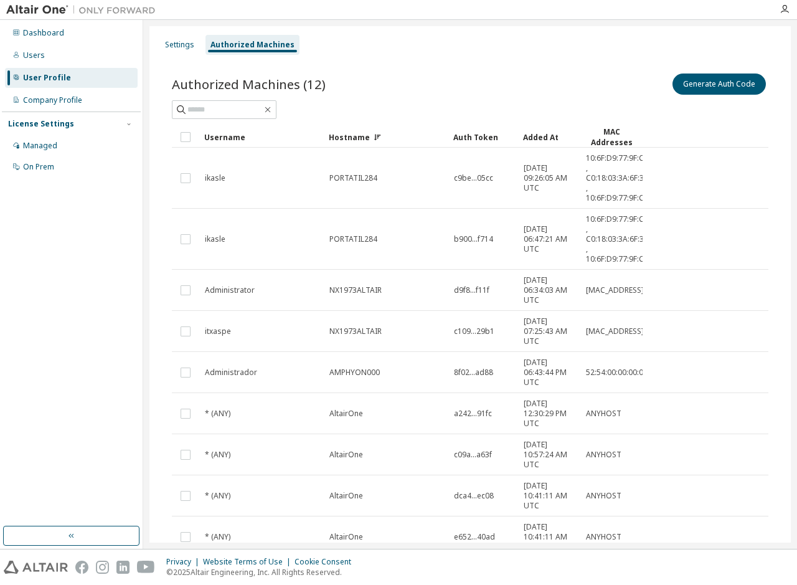
click at [545, 134] on div "Added At" at bounding box center [549, 137] width 52 height 20
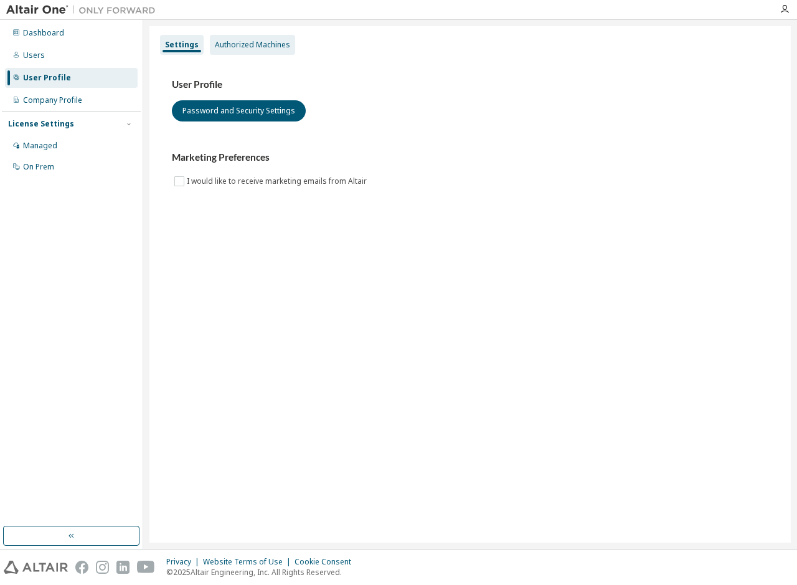
click at [260, 48] on div "Authorized Machines" at bounding box center [252, 45] width 75 height 10
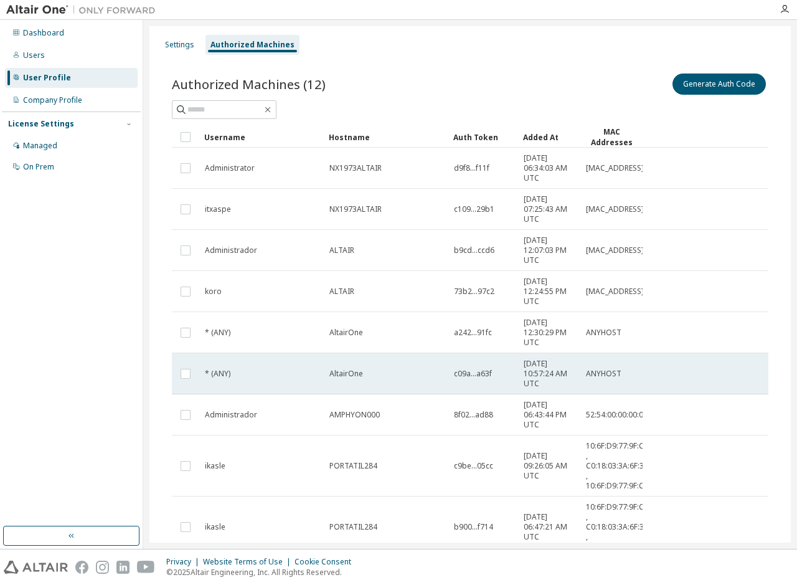
scroll to position [121, 0]
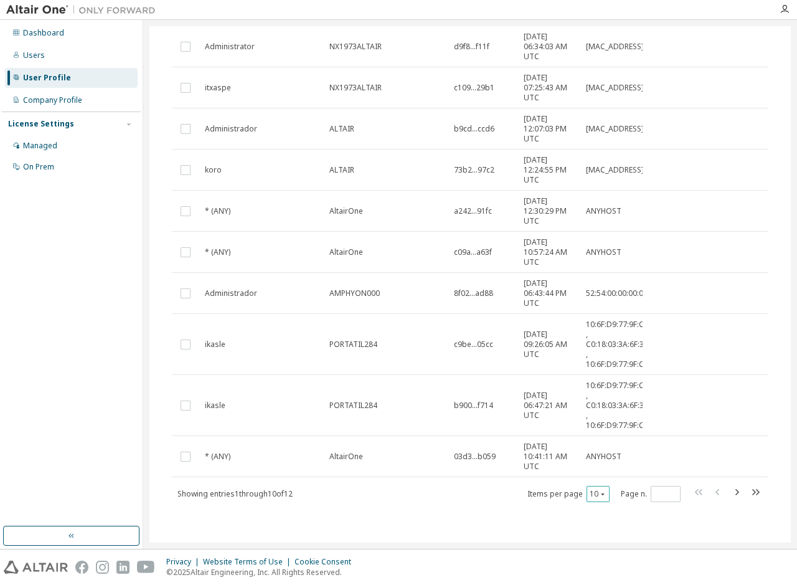
click at [595, 499] on div "10" at bounding box center [597, 494] width 23 height 16
click at [595, 497] on button "10" at bounding box center [598, 494] width 17 height 10
click at [597, 531] on div "20" at bounding box center [636, 524] width 100 height 15
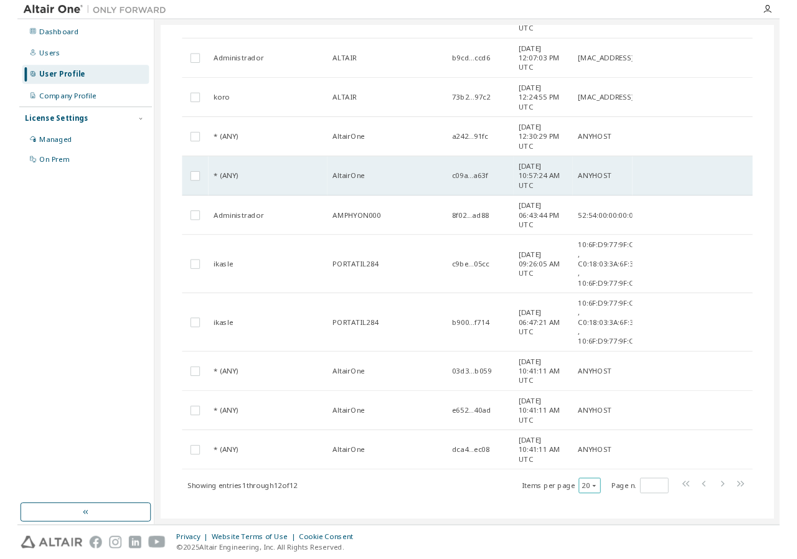
scroll to position [204, 0]
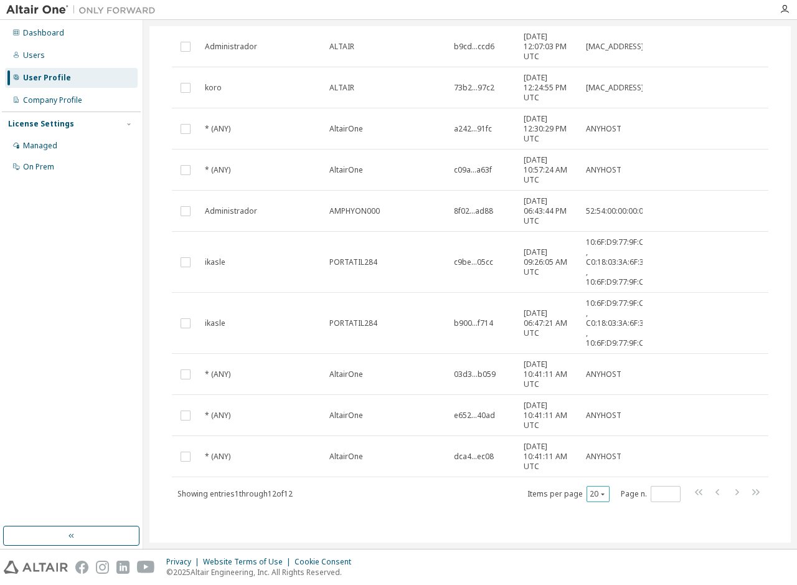
type button "20"
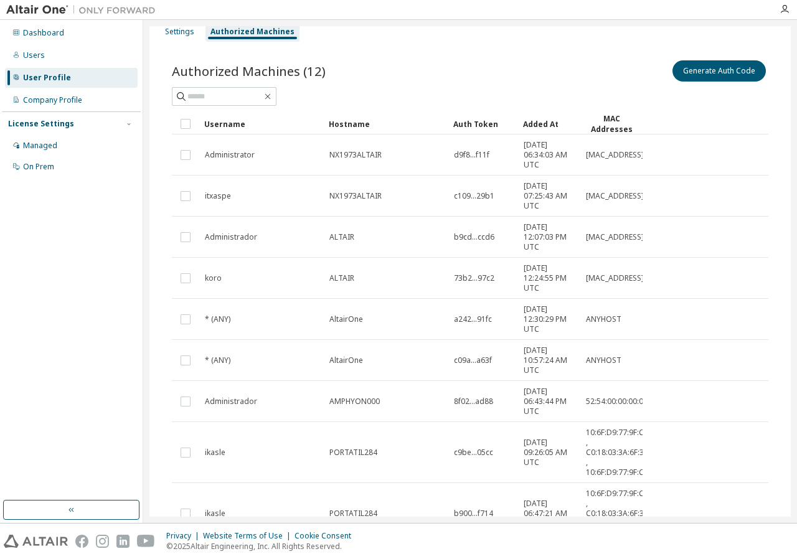
scroll to position [0, 0]
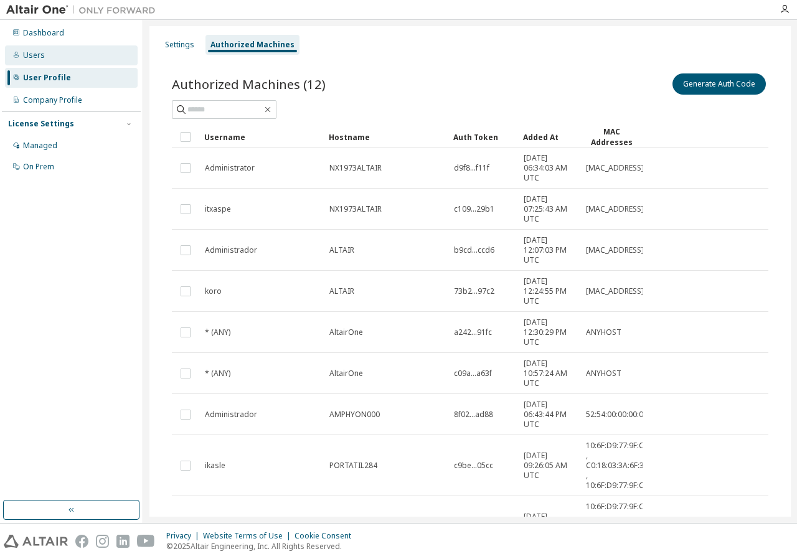
click at [42, 60] on div "Users" at bounding box center [34, 55] width 22 height 10
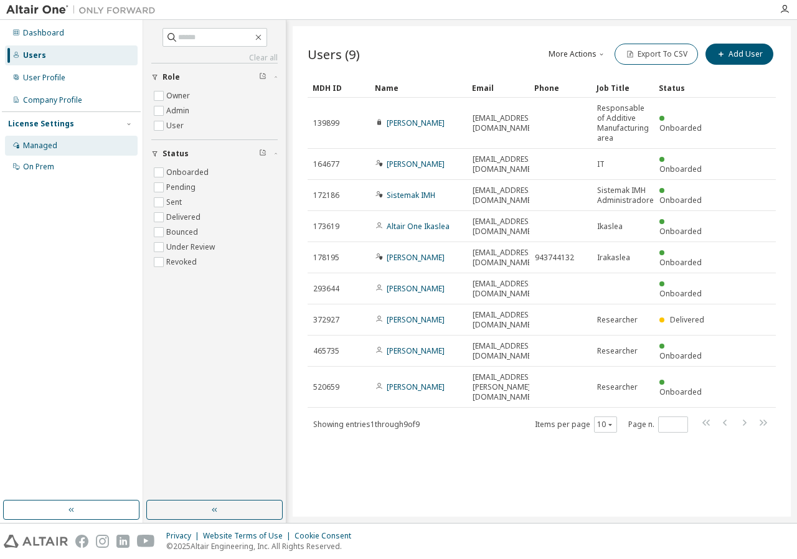
click at [29, 149] on div "Managed" at bounding box center [40, 146] width 34 height 10
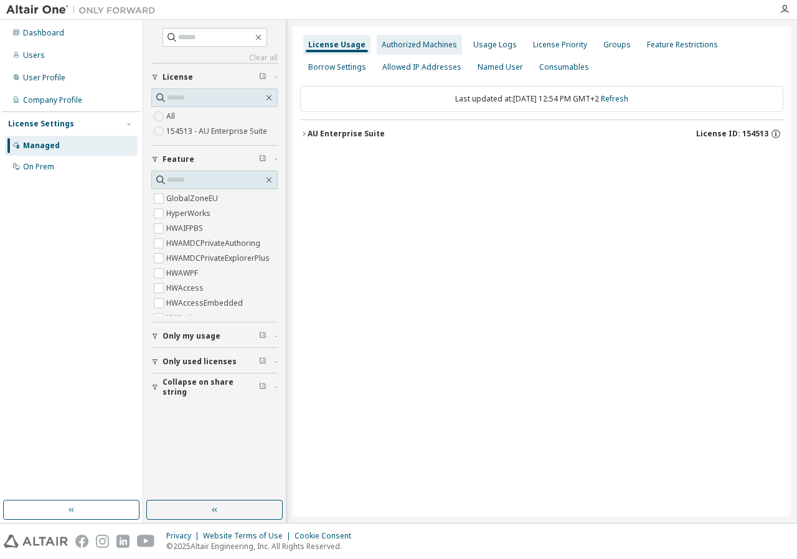
click at [439, 47] on div "Authorized Machines" at bounding box center [419, 45] width 75 height 10
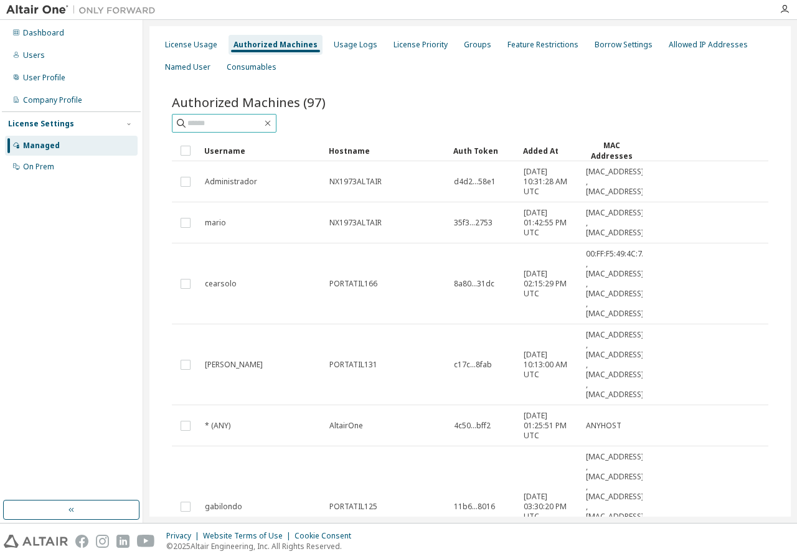
click at [228, 128] on input "text" at bounding box center [224, 123] width 75 height 12
type input "***"
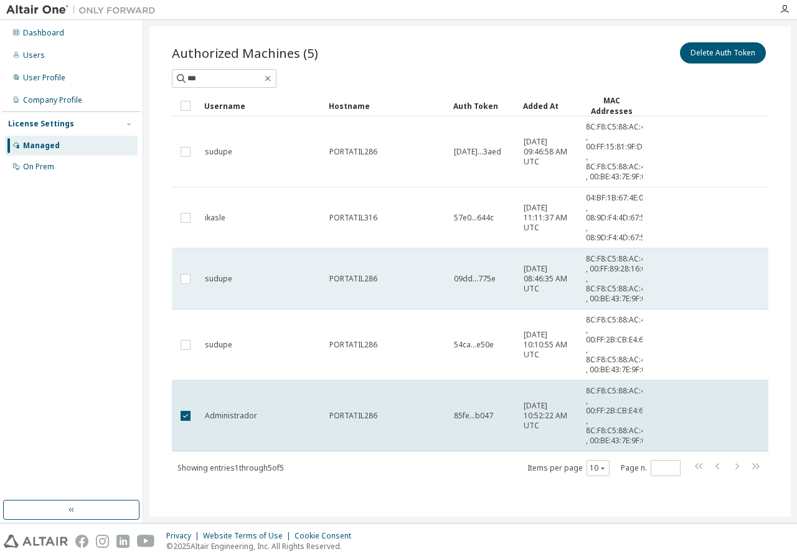
scroll to position [40, 0]
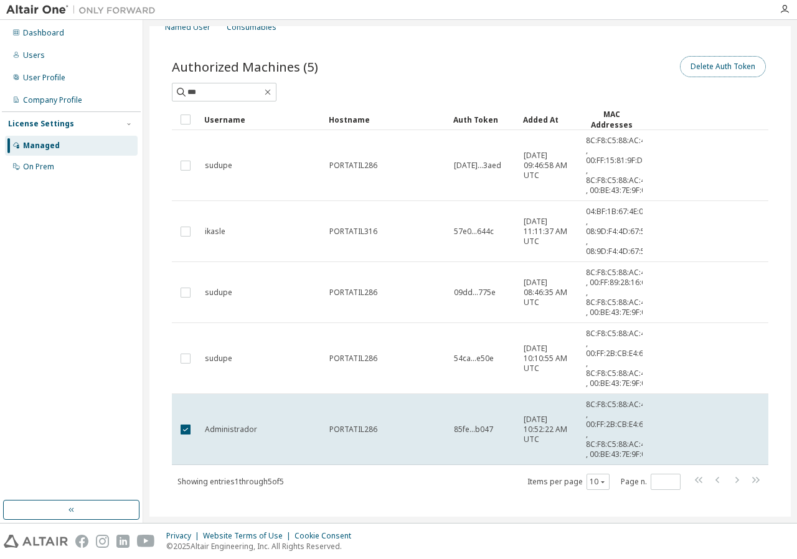
click at [712, 67] on button "Delete Auth Token" at bounding box center [723, 66] width 86 height 21
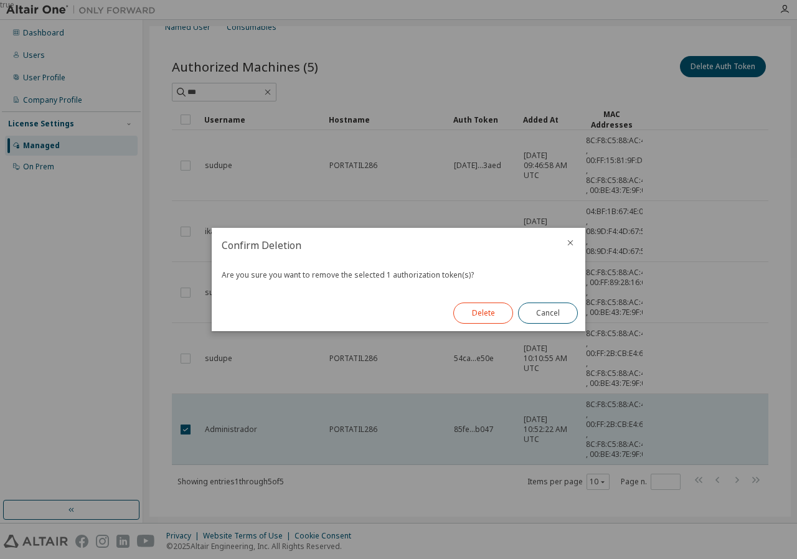
click at [484, 319] on button "Delete" at bounding box center [483, 313] width 60 height 21
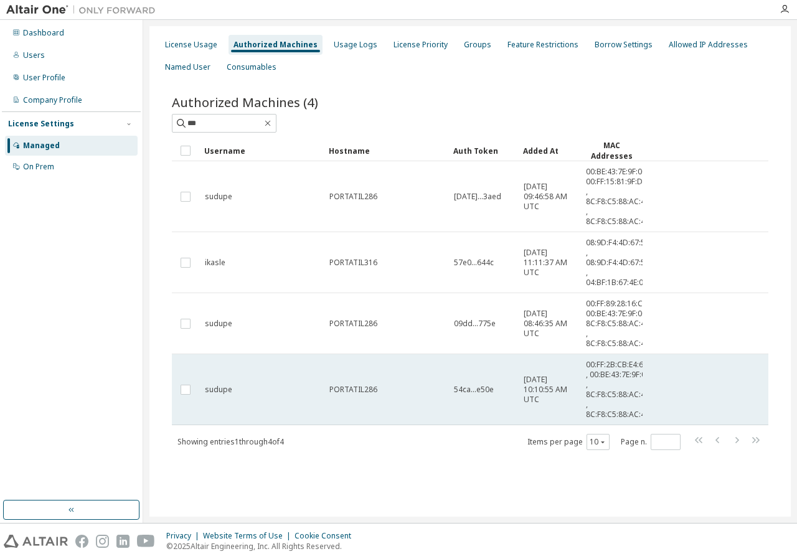
scroll to position [0, 0]
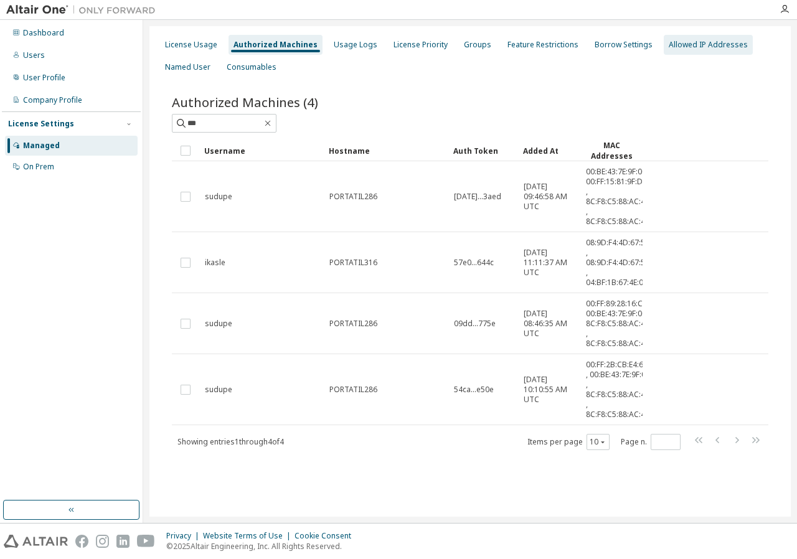
click at [687, 49] on div "Allowed IP Addresses" at bounding box center [708, 45] width 79 height 10
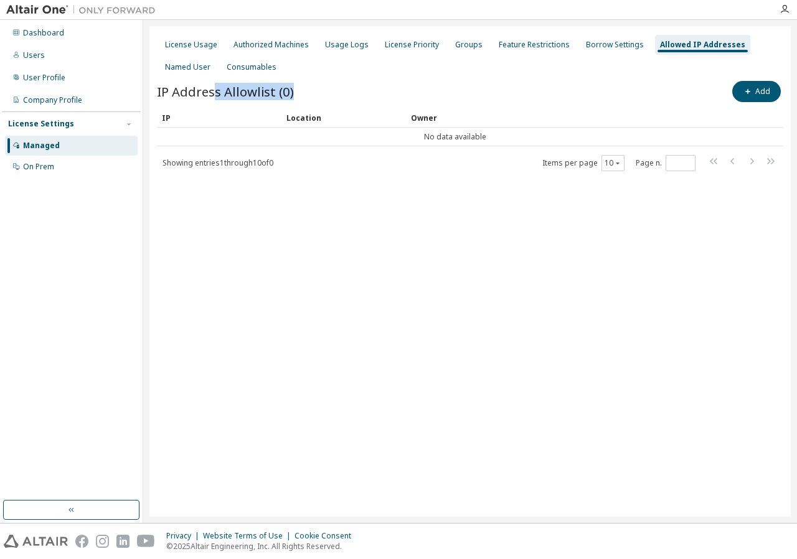
drag, startPoint x: 271, startPoint y: 93, endPoint x: 392, endPoint y: 94, distance: 120.8
click at [392, 94] on div "IP Address Allowlist (0) Add" at bounding box center [470, 91] width 626 height 26
click at [368, 133] on td "No data available" at bounding box center [455, 137] width 596 height 19
click at [443, 141] on td "No data available" at bounding box center [455, 137] width 596 height 19
click at [753, 91] on span "button" at bounding box center [748, 92] width 10 height 10
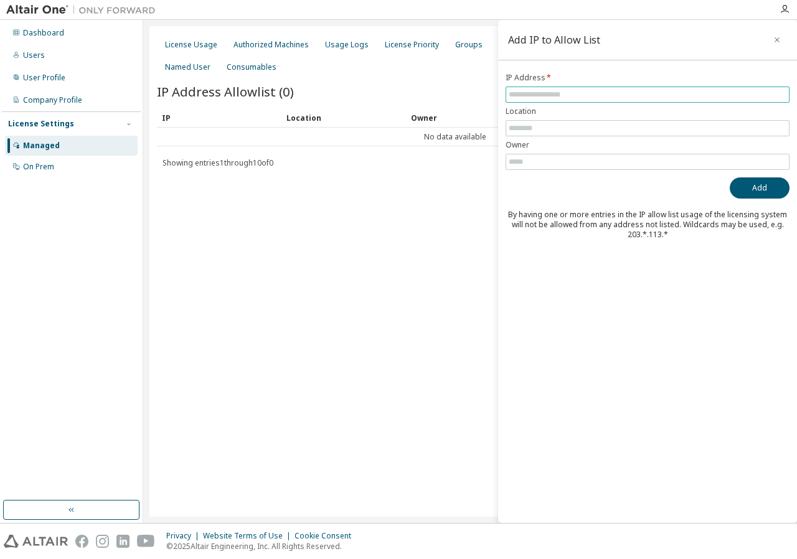
click at [543, 92] on input "text" at bounding box center [648, 95] width 278 height 10
type input "**********"
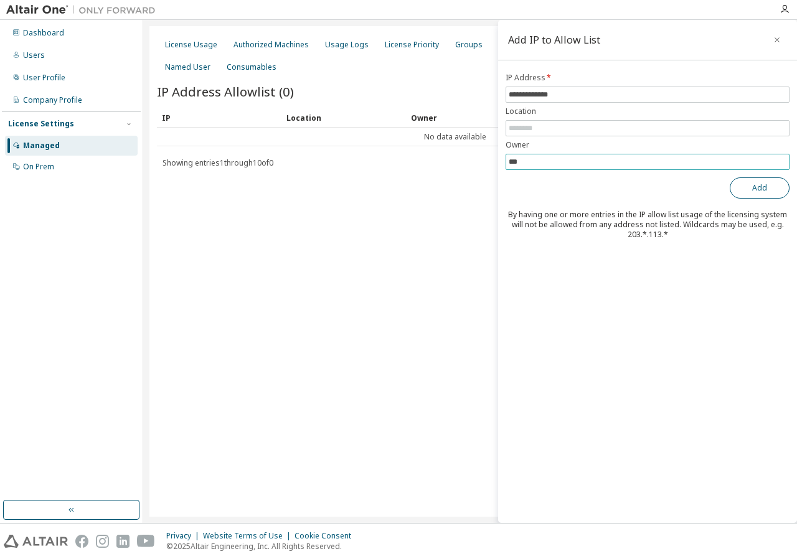
type input "***"
click at [760, 192] on button "Add" at bounding box center [760, 187] width 60 height 21
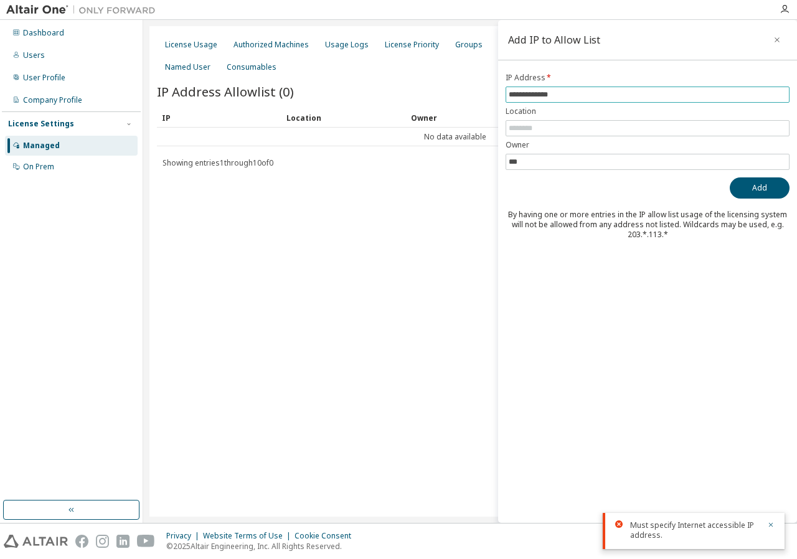
drag, startPoint x: 574, startPoint y: 92, endPoint x: 391, endPoint y: 84, distance: 183.2
click at [509, 90] on input "**********" at bounding box center [648, 95] width 278 height 10
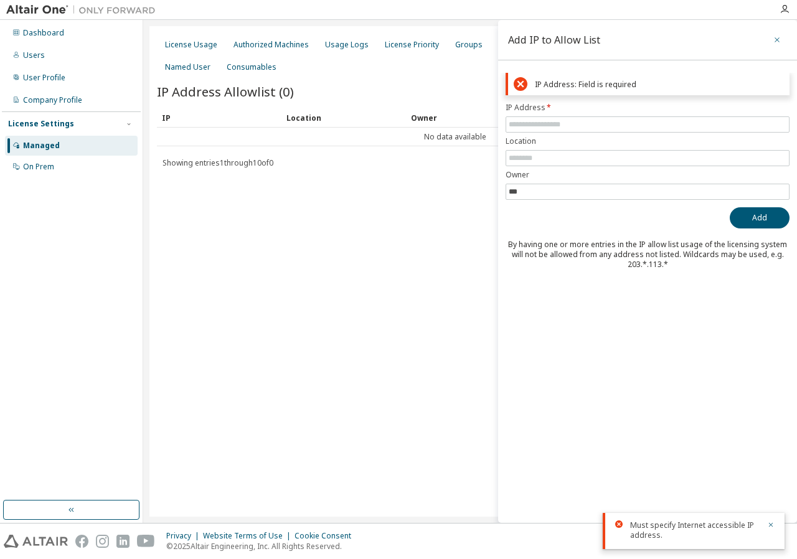
click at [780, 42] on icon "button" at bounding box center [777, 40] width 9 height 10
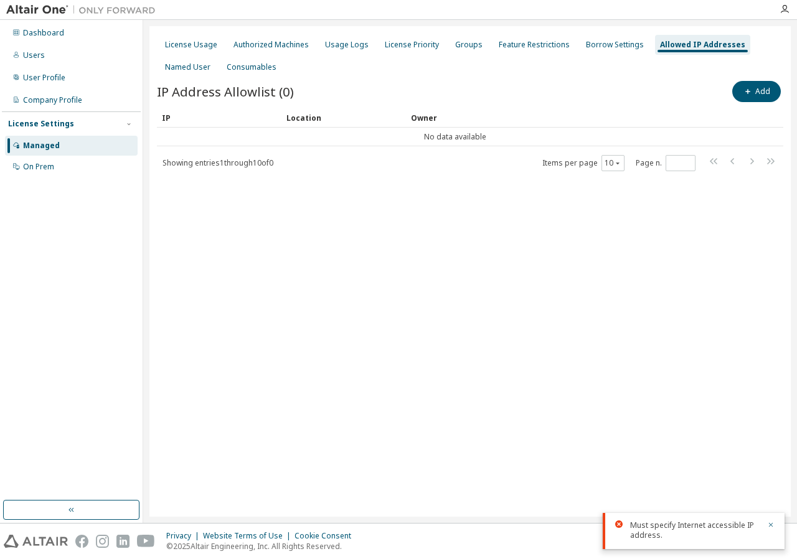
click at [565, 263] on div "License Usage Authorized Machines Usage Logs License Priority Groups Feature Re…" at bounding box center [469, 271] width 641 height 491
click at [613, 49] on div "Borrow Settings" at bounding box center [615, 45] width 58 height 10
